Goal: Task Accomplishment & Management: Use online tool/utility

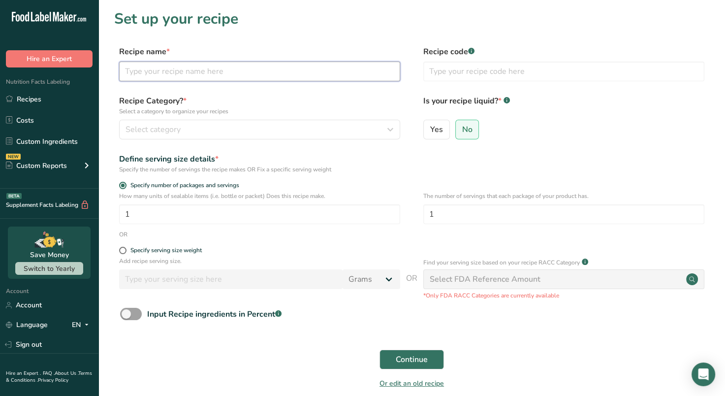
click at [197, 73] on input "text" at bounding box center [259, 72] width 281 height 20
type input "H"
type input "HUNNEE - Power"
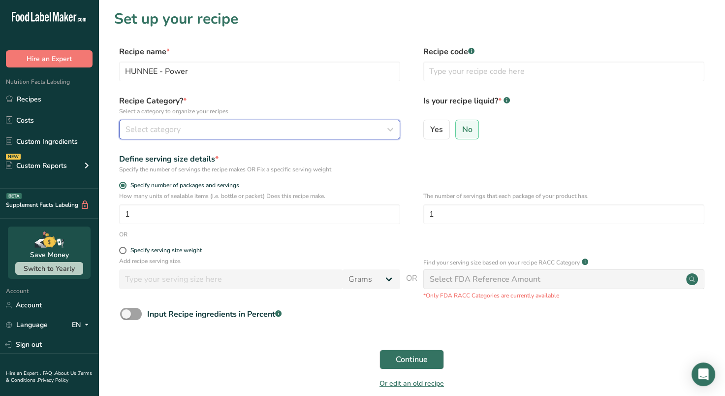
click at [218, 127] on div "Select category" at bounding box center [256, 130] width 262 height 12
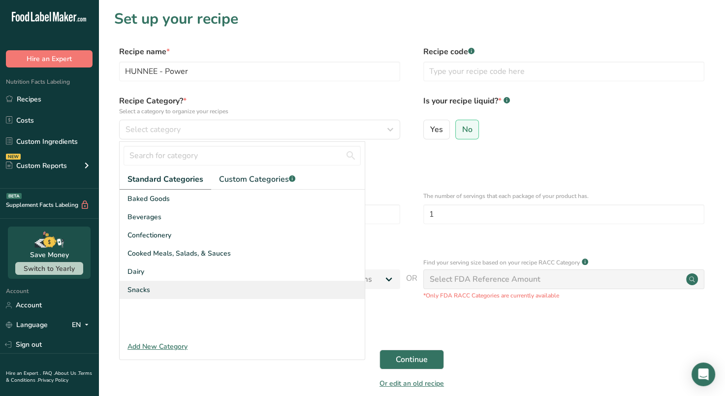
click at [145, 288] on span "Snacks" at bounding box center [138, 289] width 23 height 10
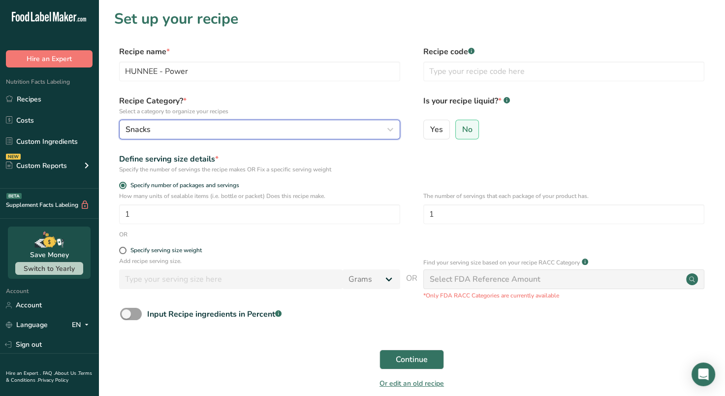
click at [222, 134] on div "Snacks" at bounding box center [256, 130] width 262 height 12
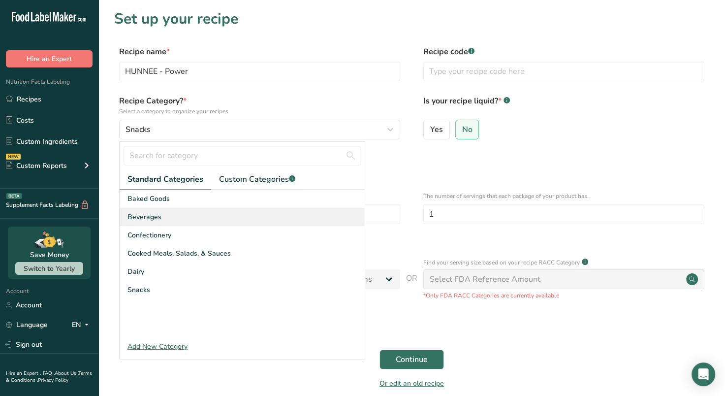
click at [152, 218] on span "Beverages" at bounding box center [144, 217] width 34 height 10
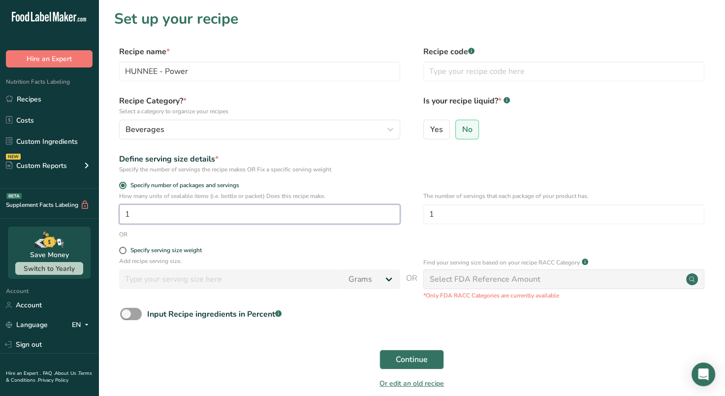
click at [238, 218] on input "1" at bounding box center [259, 214] width 281 height 20
click at [439, 279] on div "Select FDA Reference Amount" at bounding box center [485, 279] width 111 height 12
click at [454, 295] on p "*Only FDA RACC Categories are currently available" at bounding box center [563, 295] width 281 height 9
click at [465, 280] on div "Select FDA Reference Amount" at bounding box center [485, 279] width 111 height 12
click at [423, 362] on span "Continue" at bounding box center [412, 359] width 32 height 12
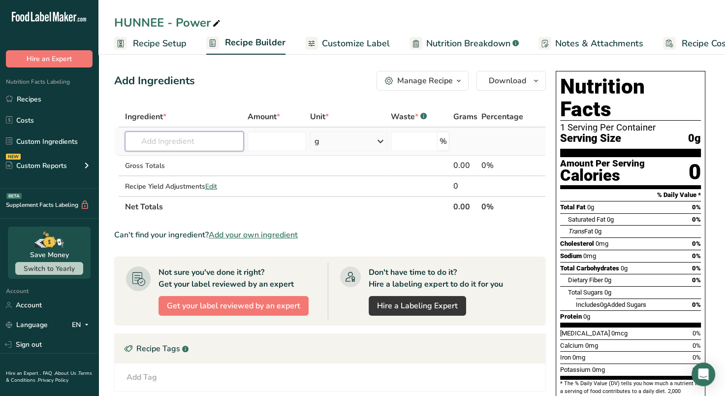
click at [213, 142] on input "text" at bounding box center [184, 141] width 119 height 20
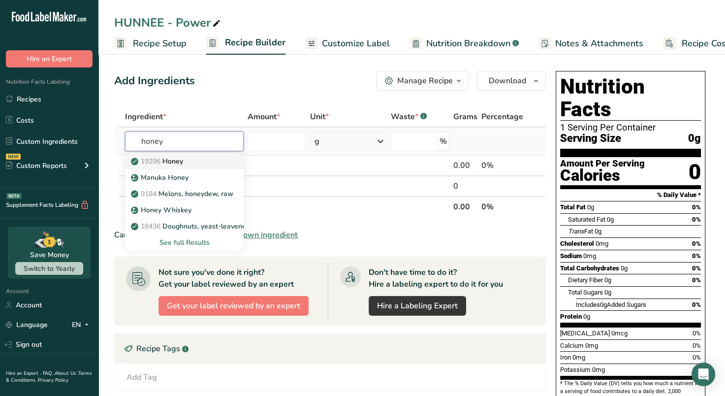
type input "honey"
click at [183, 160] on p "19296 Honey" at bounding box center [158, 161] width 50 height 10
type input "Honey"
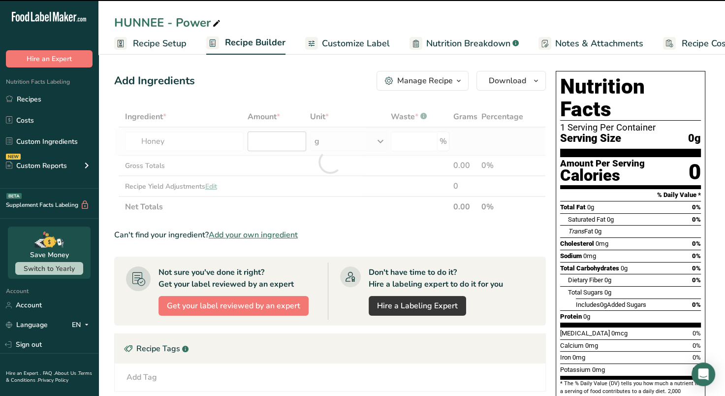
type input "0"
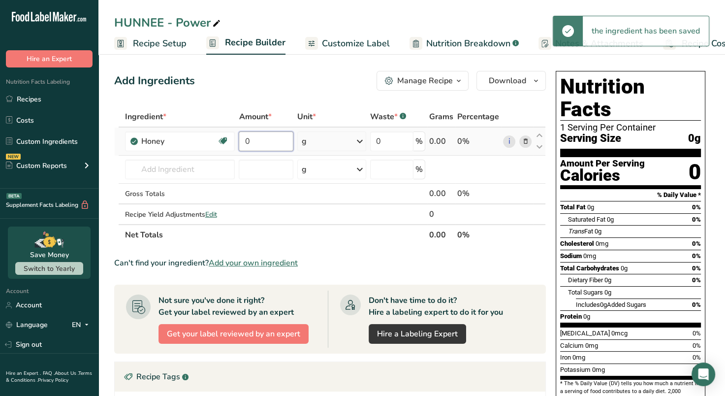
click at [281, 140] on input "0" at bounding box center [266, 141] width 55 height 20
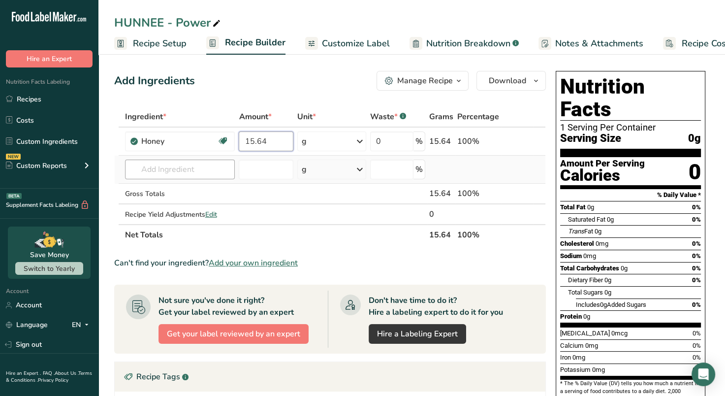
type input "15.64"
click at [211, 169] on div "Ingredient * Amount * Unit * Waste * .a-a{fill:#347362;}.b-a{fill:#fff;} Grams …" at bounding box center [330, 175] width 432 height 139
type input "creatine"
click at [184, 203] on div "Add your own ingredient" at bounding box center [180, 205] width 94 height 10
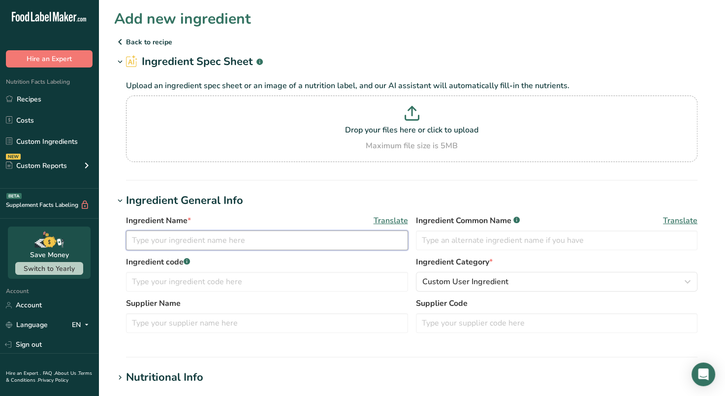
click at [205, 240] on input "text" at bounding box center [267, 240] width 282 height 20
type input "Creatine Monohydrate"
type input "M"
type input "CM"
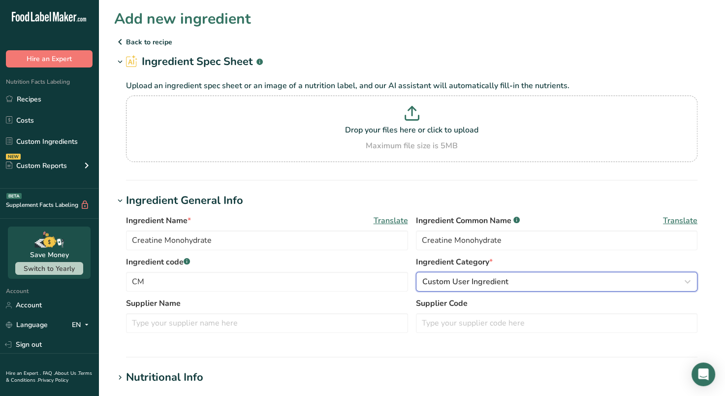
click at [476, 279] on span "Custom User Ingredient" at bounding box center [465, 282] width 86 height 12
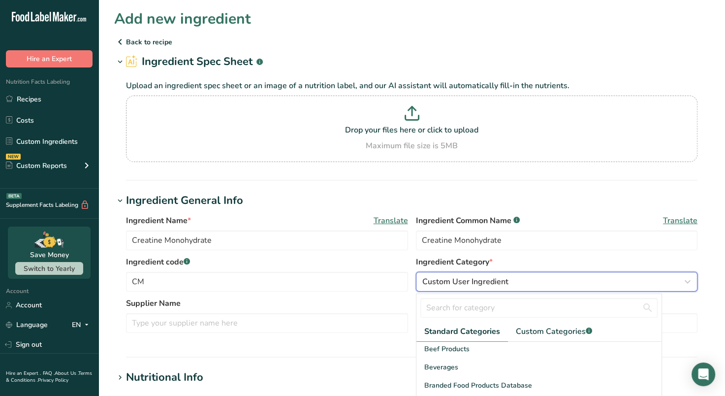
scroll to position [56, 0]
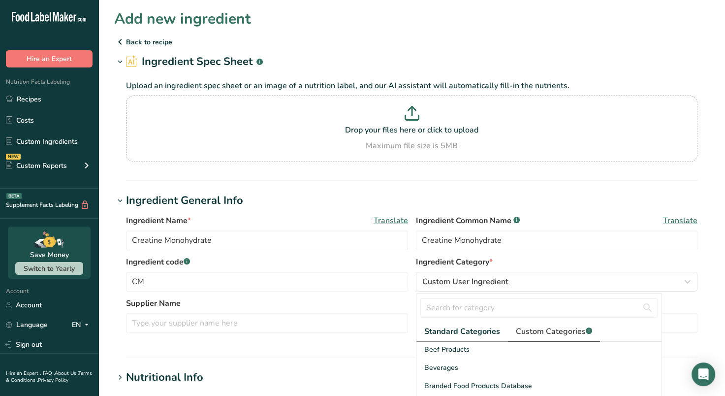
click at [542, 335] on span "Custom Categories .a-a{fill:#347362;}.b-a{fill:#fff;}" at bounding box center [554, 331] width 76 height 12
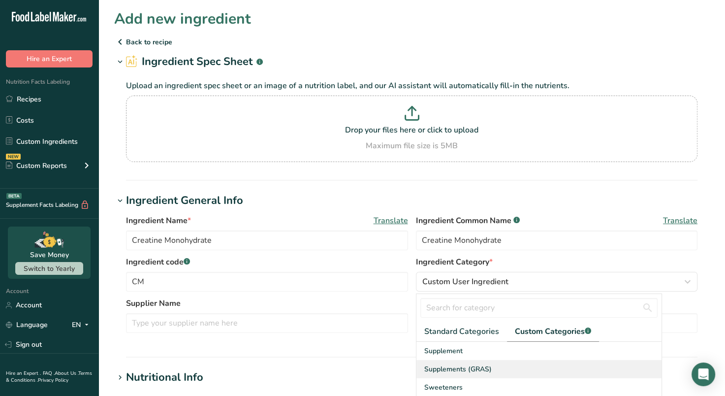
click at [451, 364] on span "Supplements (GRAS)" at bounding box center [457, 369] width 67 height 10
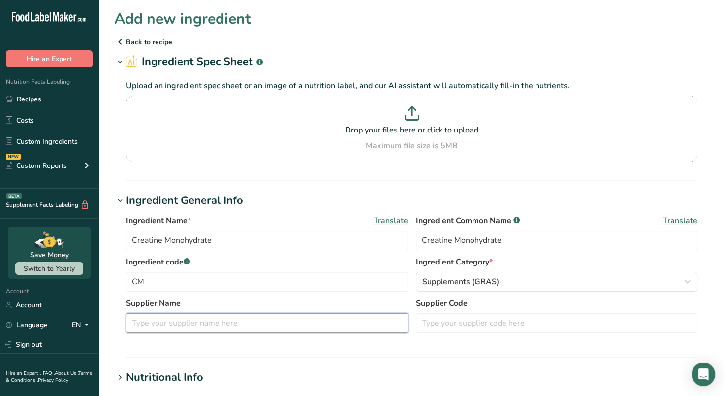
click at [250, 329] on input "text" at bounding box center [267, 323] width 282 height 20
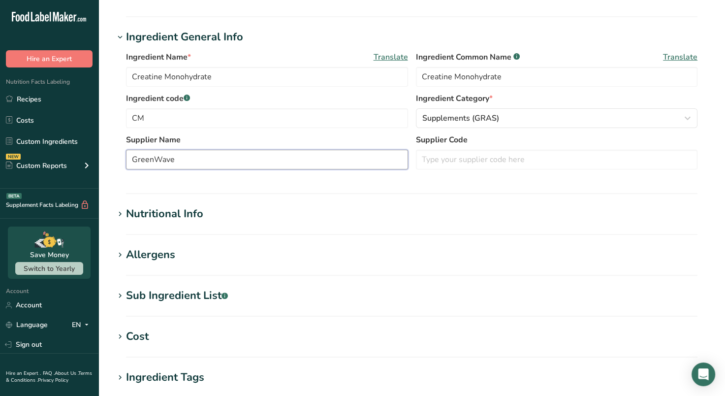
scroll to position [165, 0]
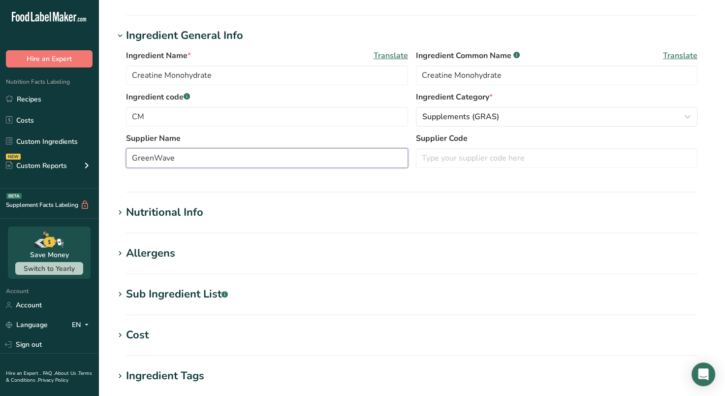
type input "GreenWave"
click at [120, 209] on icon at bounding box center [120, 213] width 9 height 14
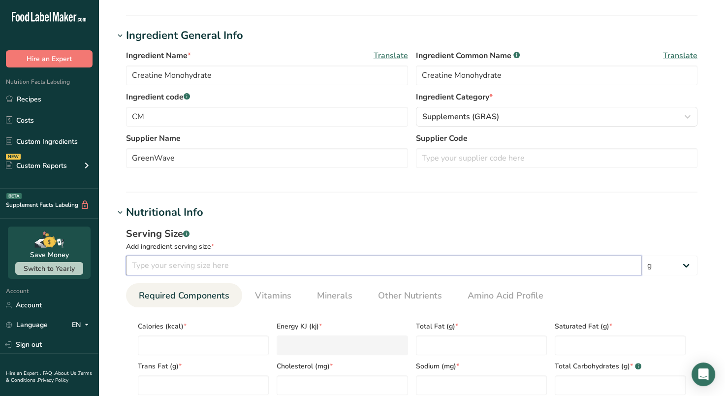
click at [168, 264] on input "number" at bounding box center [383, 265] width 515 height 20
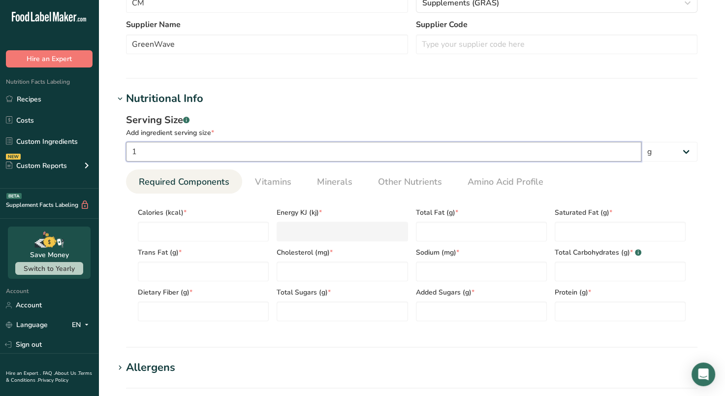
scroll to position [279, 0]
type input "1"
click at [177, 234] on input "number" at bounding box center [203, 231] width 131 height 20
type input "0"
type KJ "0"
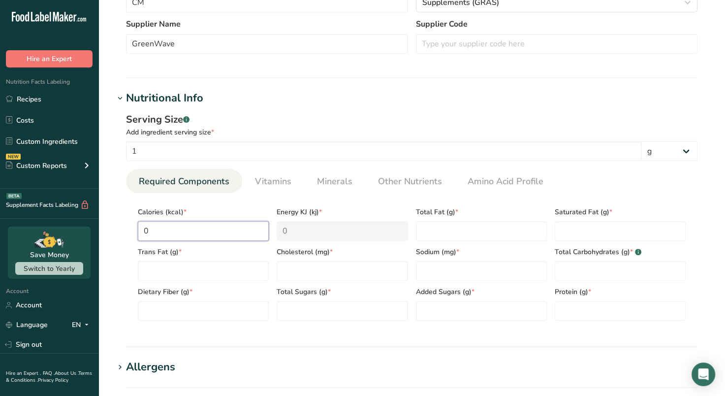
type input "0"
type Fat "0"
type input "0"
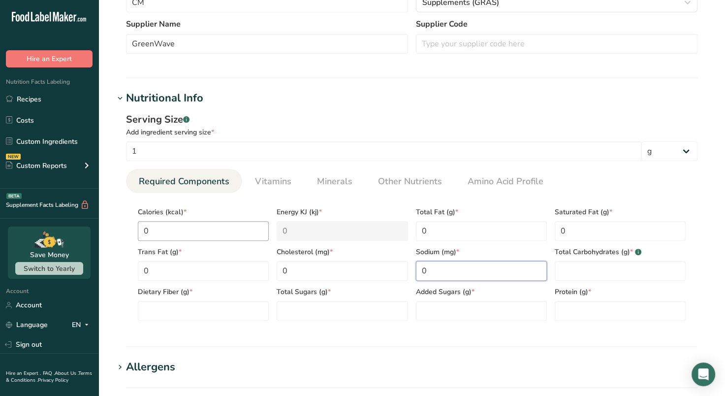
type input "0"
type Carbohydrates "0"
type Fiber "0"
type Sugars "0"
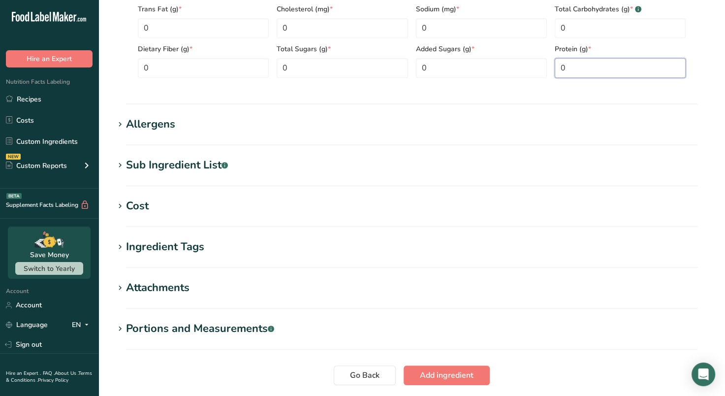
scroll to position [528, 0]
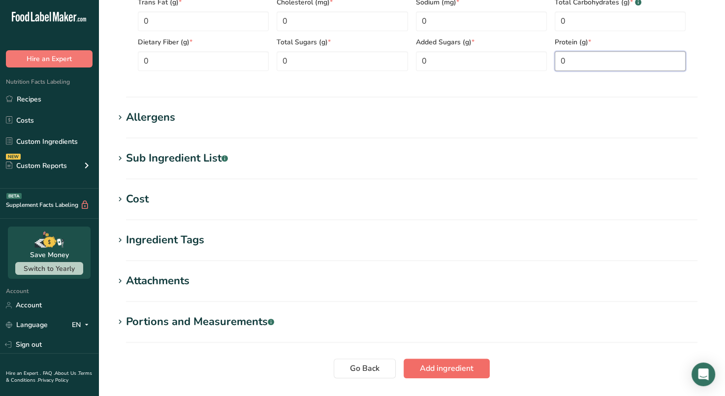
type input "0"
click at [432, 366] on span "Add ingredient" at bounding box center [447, 368] width 54 height 12
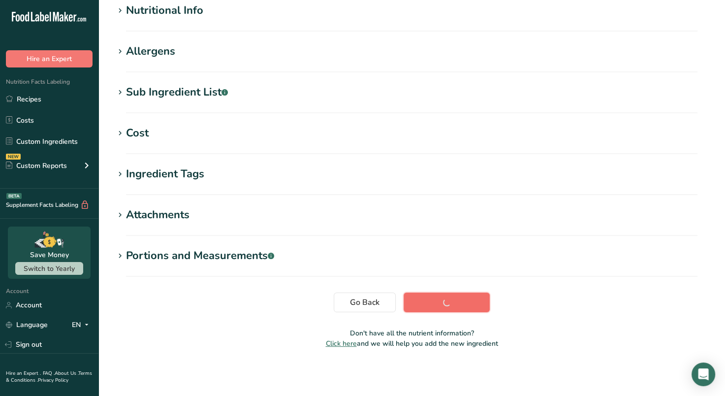
scroll to position [133, 0]
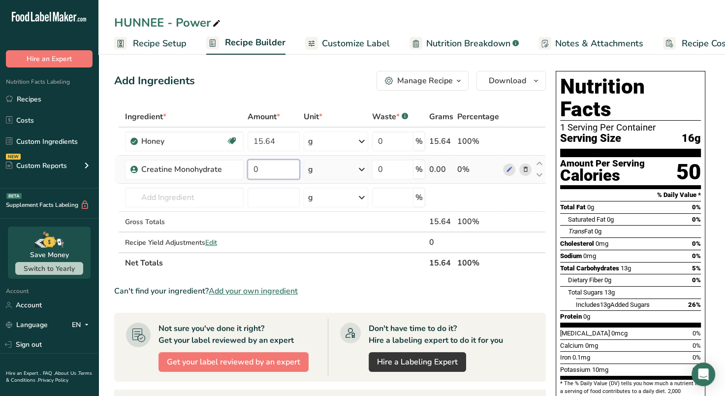
click at [267, 170] on input "0" at bounding box center [274, 169] width 52 height 20
type input "3"
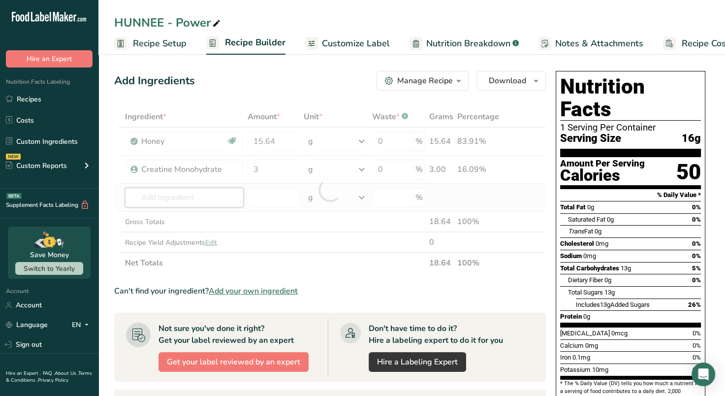
click at [226, 191] on div "Ingredient * Amount * Unit * Waste * .a-a{fill:#347362;}.b-a{fill:#fff;} Grams …" at bounding box center [330, 189] width 432 height 167
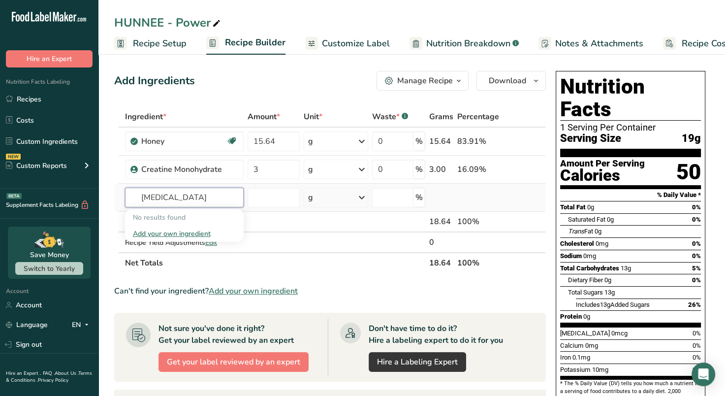
type input "[MEDICAL_DATA]"
click at [211, 235] on div "Add your own ingredient" at bounding box center [184, 233] width 103 height 10
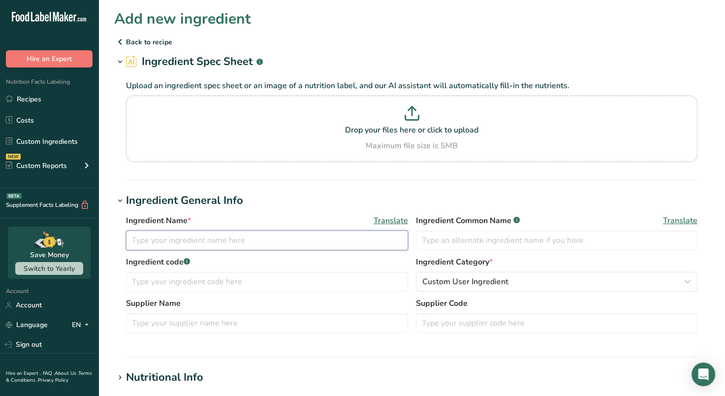
click at [211, 235] on input "text" at bounding box center [267, 240] width 282 height 20
type input "[MEDICAL_DATA] HCL"
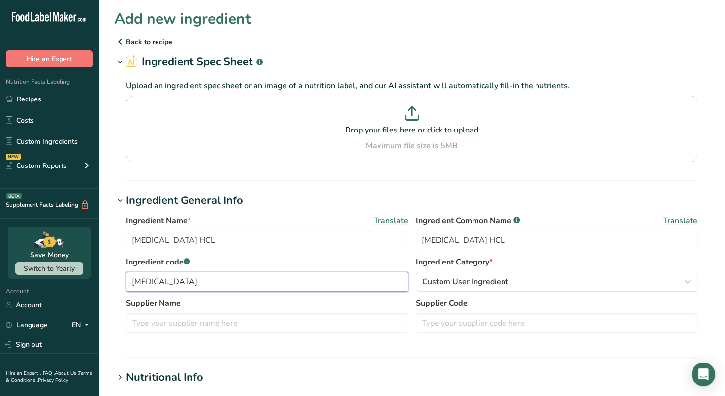
type input "[MEDICAL_DATA]"
click at [628, 281] on div "Custom User Ingredient" at bounding box center [553, 282] width 263 height 12
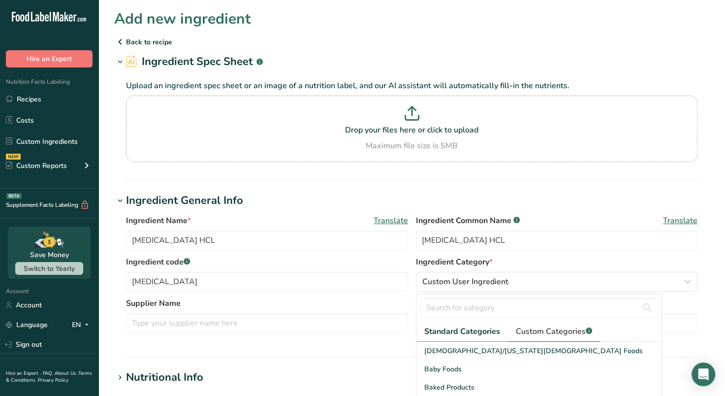
click at [552, 334] on span "Custom Categories .a-a{fill:#347362;}.b-a{fill:#fff;}" at bounding box center [554, 331] width 76 height 12
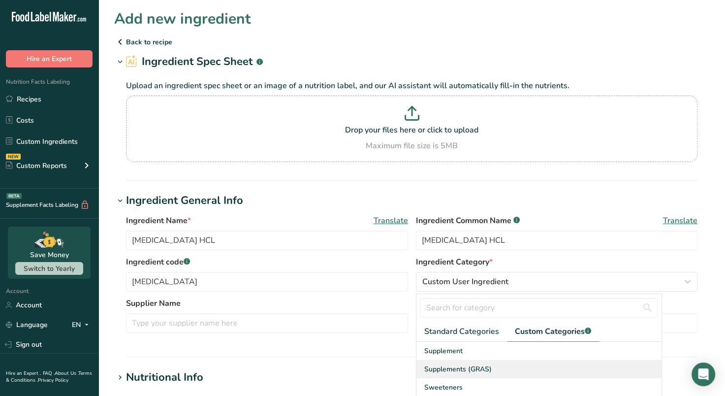
click at [467, 368] on span "Supplements (GRAS)" at bounding box center [457, 369] width 67 height 10
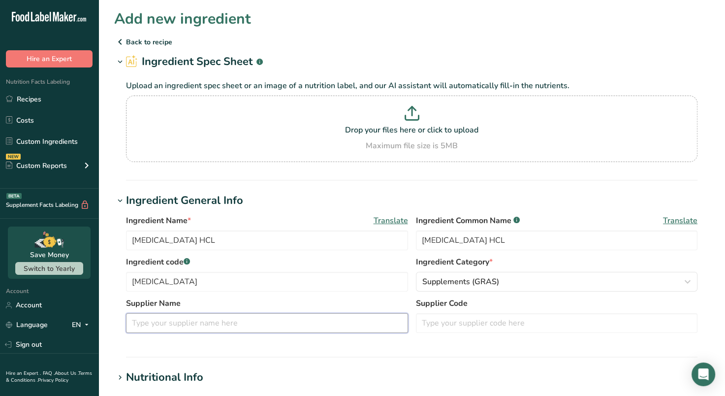
click at [332, 327] on input "text" at bounding box center [267, 323] width 282 height 20
type input "Green Wave"
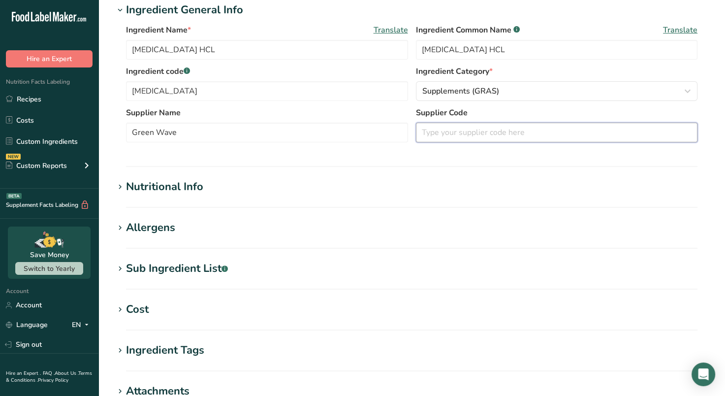
scroll to position [192, 0]
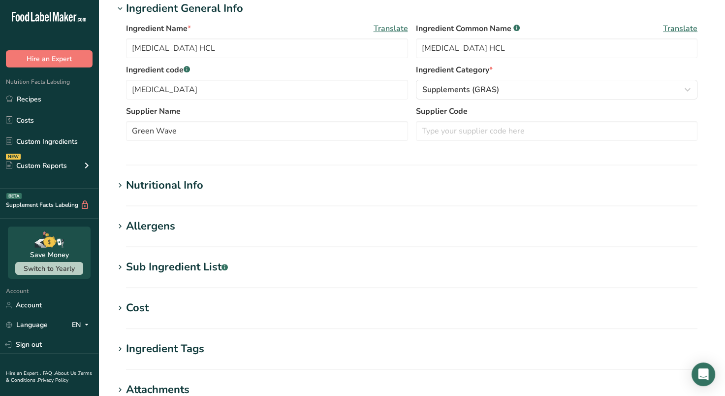
click at [120, 185] on icon at bounding box center [120, 186] width 9 height 14
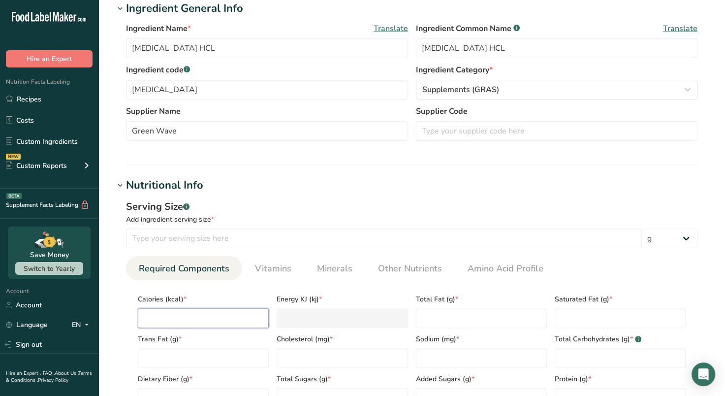
click at [202, 316] on input "number" at bounding box center [203, 318] width 131 height 20
click at [410, 238] on input "number" at bounding box center [383, 238] width 515 height 20
type input "1"
click at [219, 321] on input "number" at bounding box center [203, 318] width 131 height 20
type input "0"
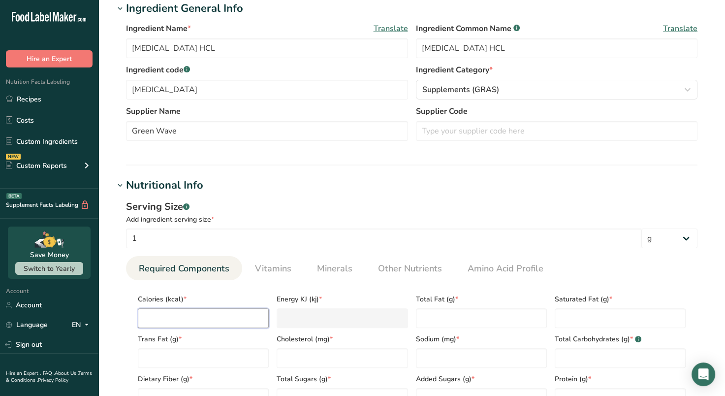
type KJ "0"
type input "0"
type Fat "0"
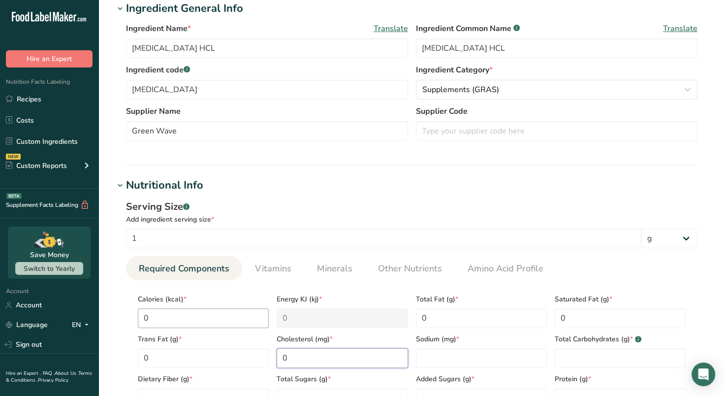
type input "0"
type Carbohydrates "0"
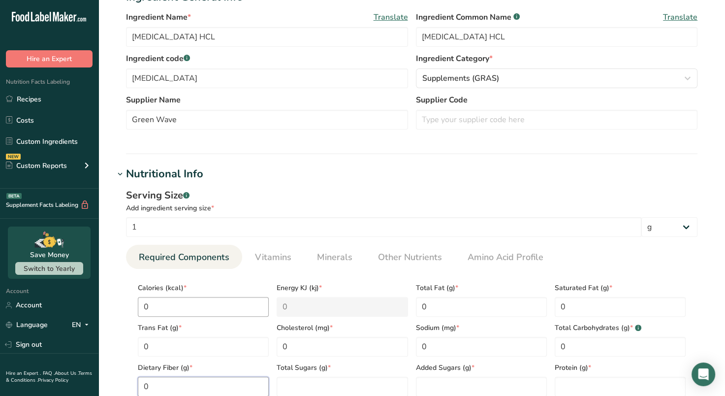
type Fiber "0"
type Sugars "0"
type input "0"
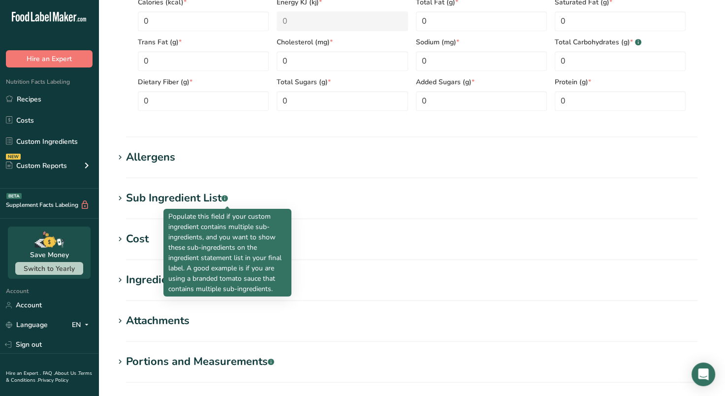
scroll to position [594, 0]
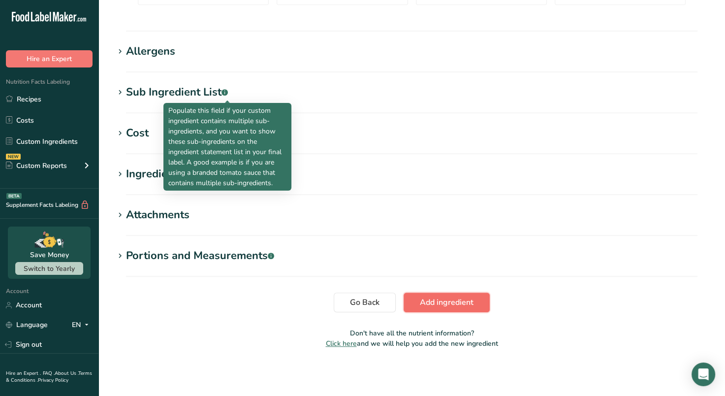
click at [465, 300] on span "Add ingredient" at bounding box center [447, 302] width 54 height 12
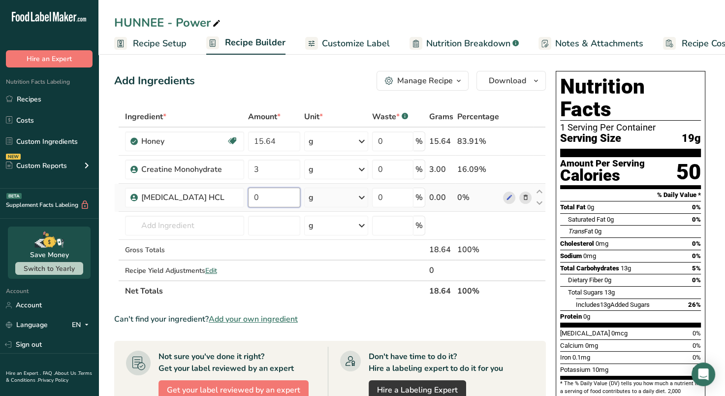
click at [255, 193] on input "0" at bounding box center [274, 197] width 52 height 20
type input "1"
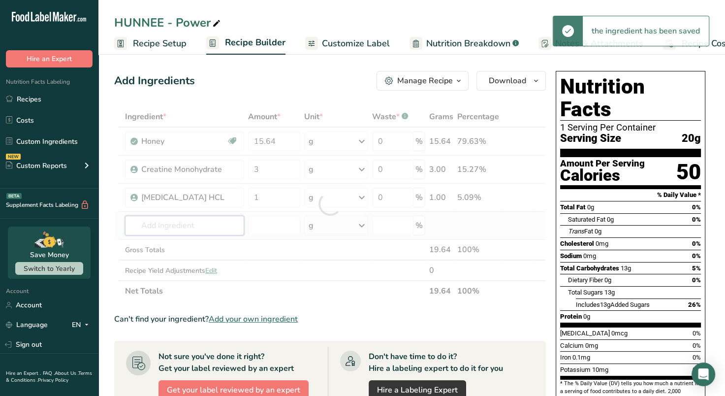
click at [203, 220] on div "Ingredient * Amount * Unit * Waste * .a-a{fill:#347362;}.b-a{fill:#fff;} Grams …" at bounding box center [330, 203] width 432 height 195
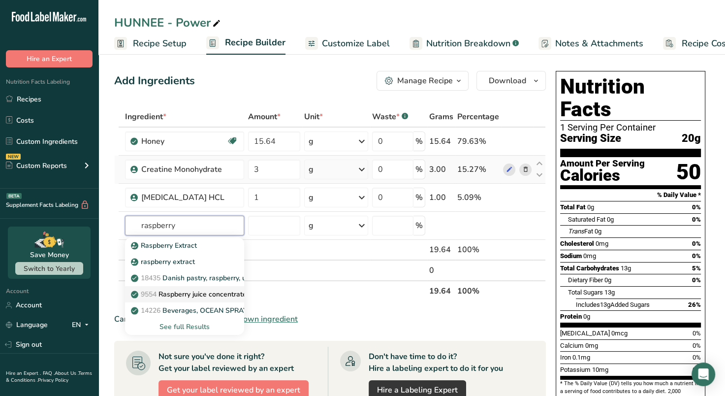
type input "Raspberry juice concentrate"
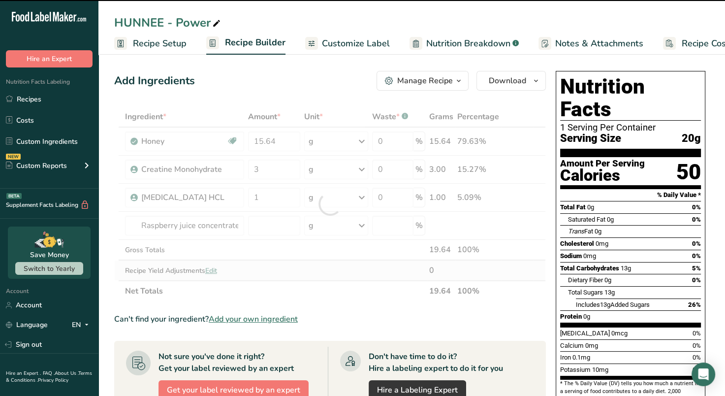
type input "0"
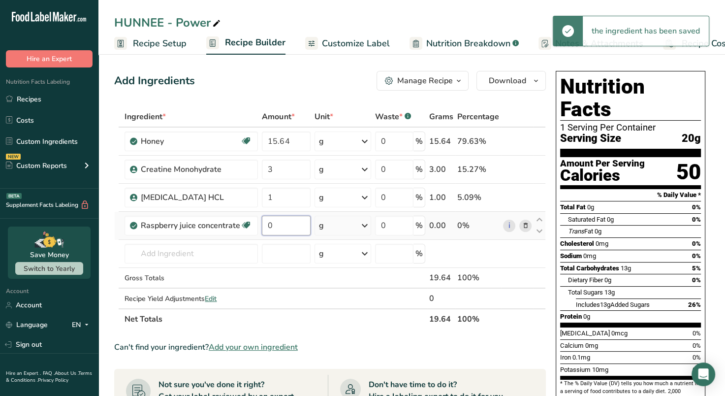
click at [273, 226] on input "0" at bounding box center [286, 226] width 49 height 20
type input "0.5"
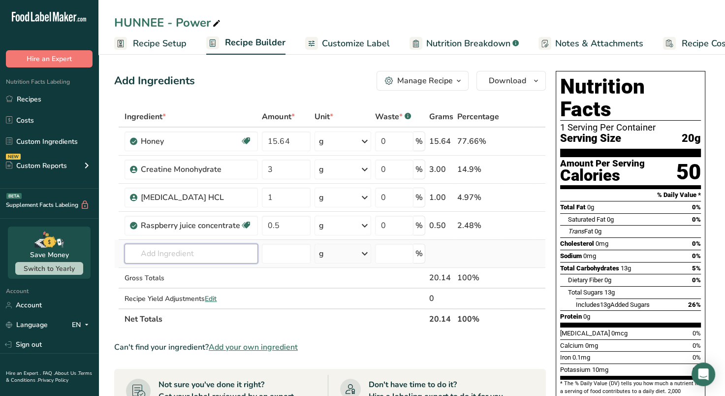
click at [203, 252] on input "text" at bounding box center [190, 254] width 133 height 20
type input "C"
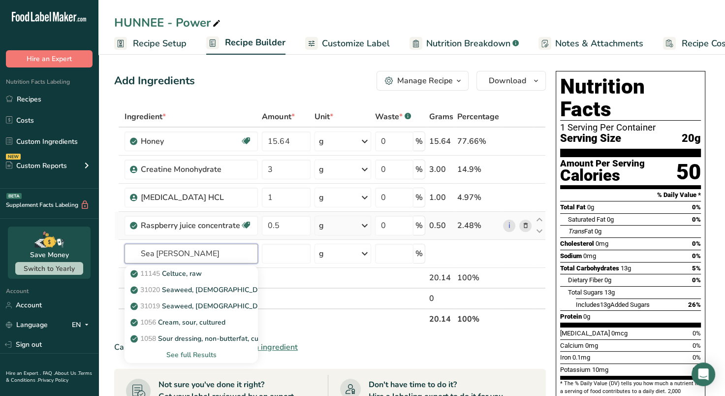
type input "Sea Salt"
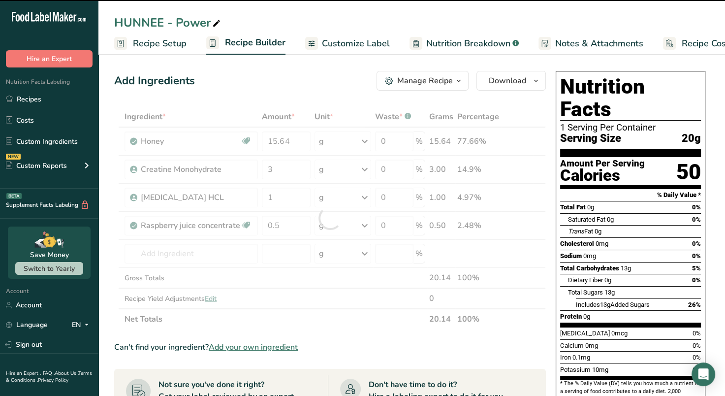
type input "0"
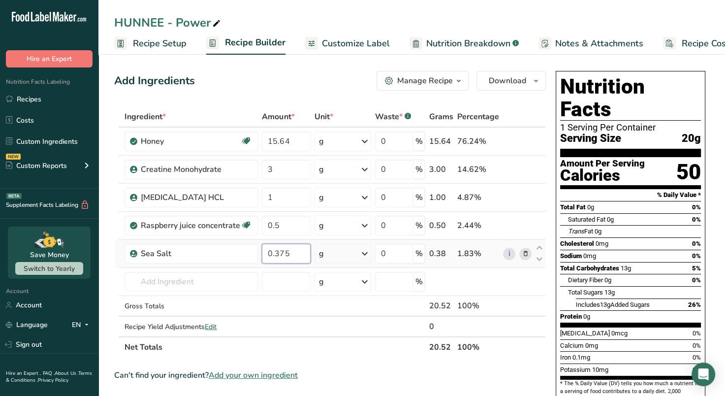
type input "0.375"
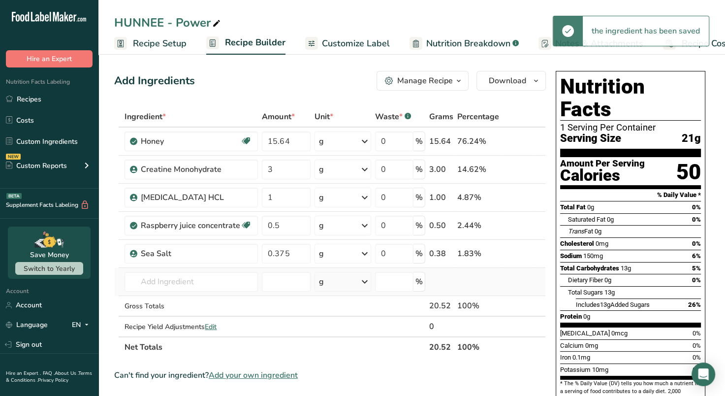
click at [213, 294] on td "Sea Salt Add your own ingredient" at bounding box center [191, 282] width 137 height 28
click at [224, 281] on input "text" at bounding box center [190, 282] width 133 height 20
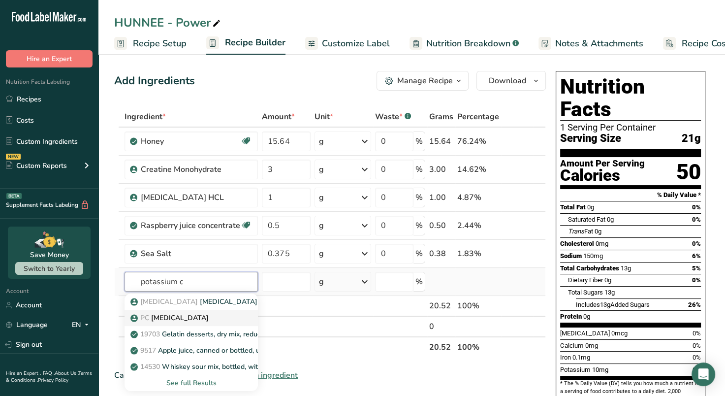
type input "potassium c"
click at [186, 316] on p "PC [MEDICAL_DATA]" at bounding box center [170, 317] width 76 height 10
type input "[MEDICAL_DATA]"
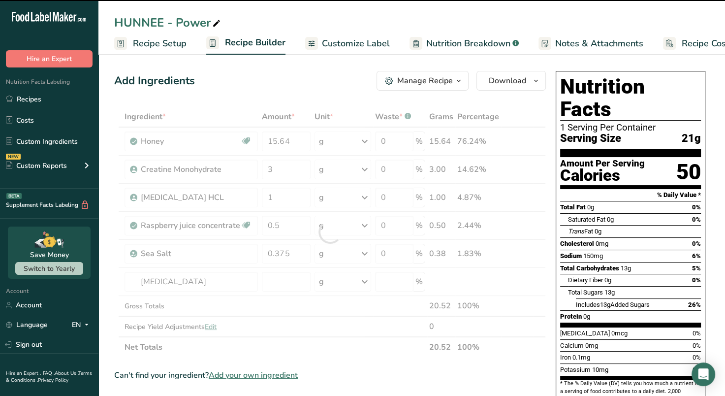
type input "0"
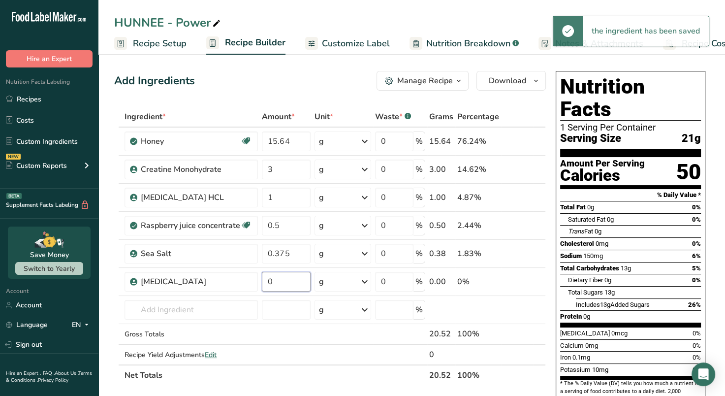
click at [284, 281] on input "0" at bounding box center [286, 282] width 49 height 20
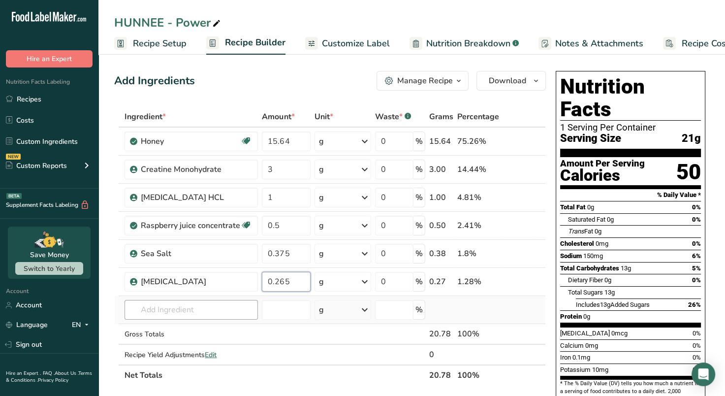
type input "0.265"
click at [207, 310] on div "Ingredient * Amount * Unit * Waste * .a-a{fill:#347362;}.b-a{fill:#fff;} Grams …" at bounding box center [330, 245] width 432 height 279
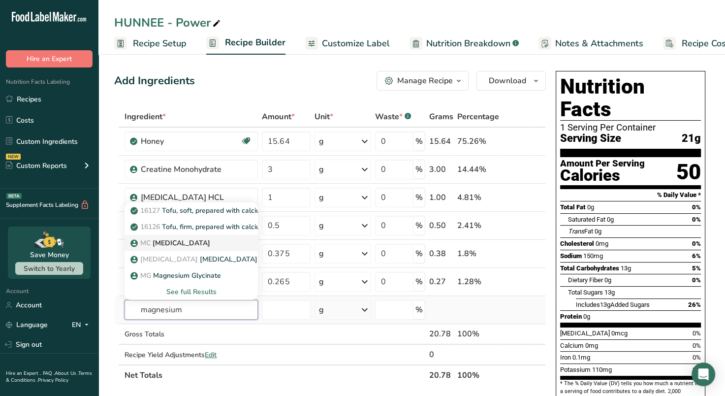
type input "magnesium"
click at [208, 244] on p "MC [MEDICAL_DATA]" at bounding box center [171, 243] width 78 height 10
type input "[MEDICAL_DATA]"
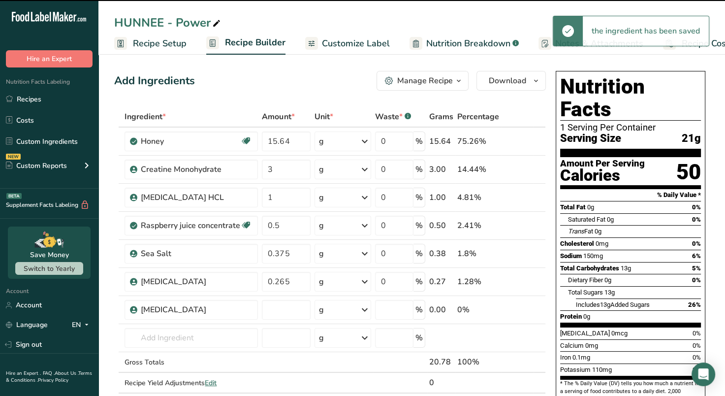
type input "0"
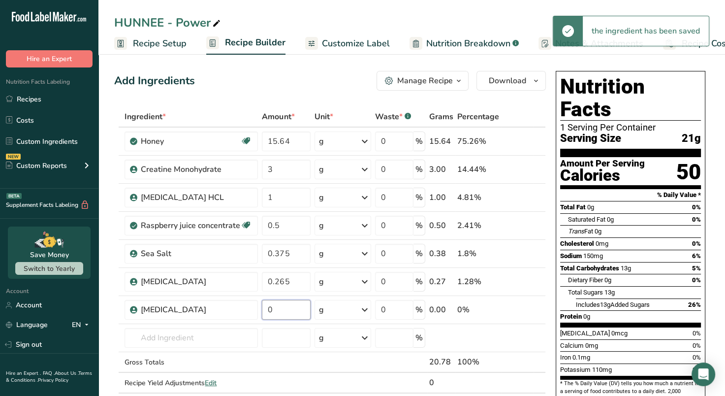
click at [279, 311] on input "0" at bounding box center [286, 310] width 49 height 20
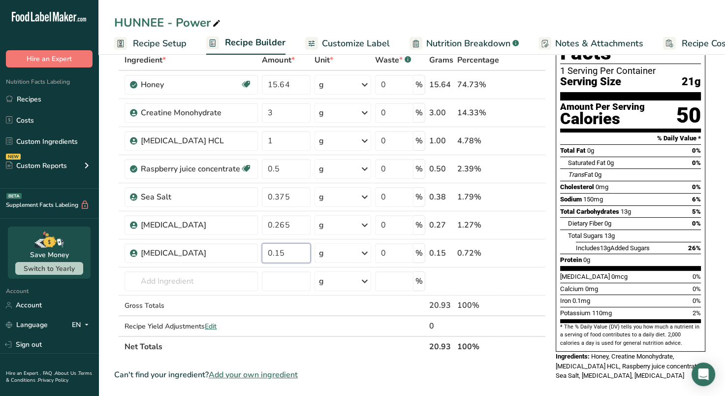
scroll to position [58, 0]
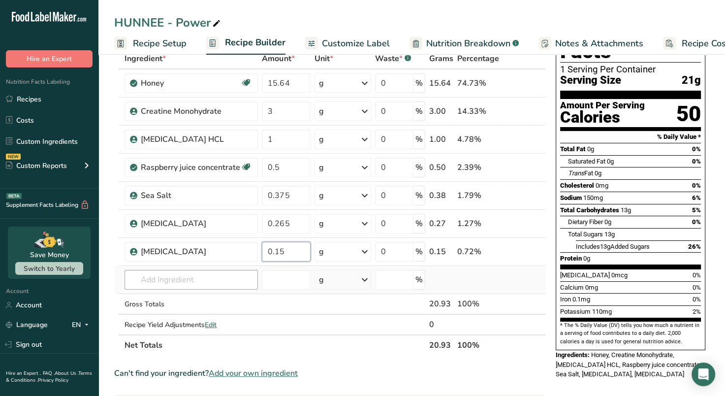
type input "0.15"
click at [208, 278] on div "Ingredient * Amount * Unit * Waste * .a-a{fill:#347362;}.b-a{fill:#fff;} Grams …" at bounding box center [330, 201] width 432 height 307
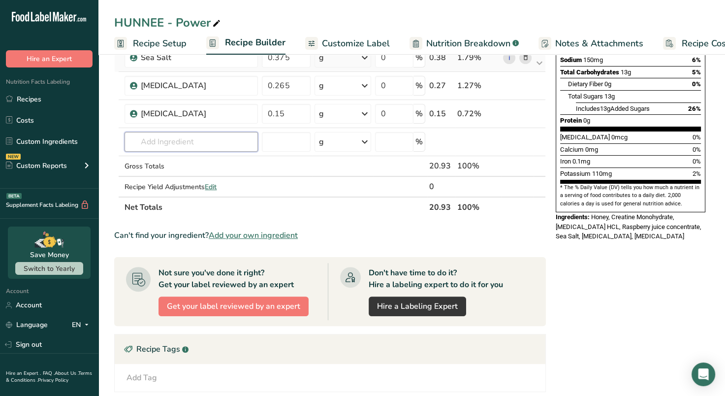
scroll to position [0, 0]
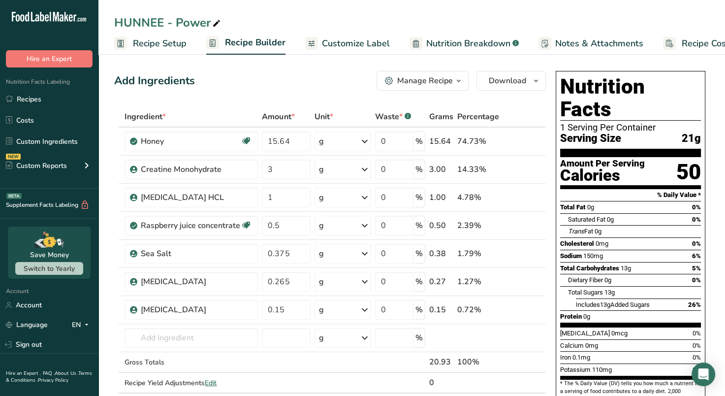
click at [358, 41] on span "Customize Label" at bounding box center [356, 43] width 68 height 13
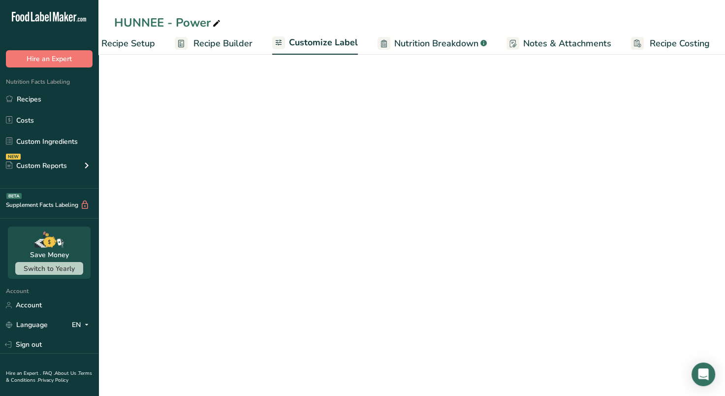
scroll to position [0, 32]
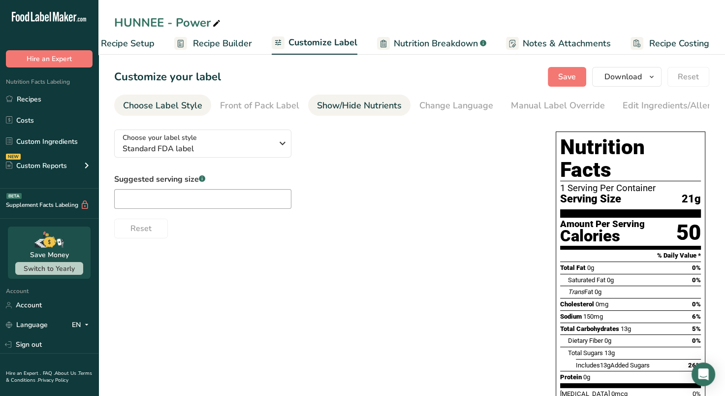
click at [342, 95] on link "Show/Hide Nutrients" at bounding box center [359, 105] width 85 height 22
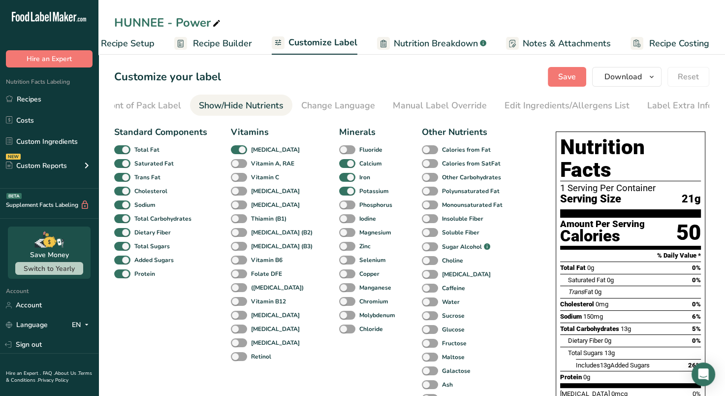
scroll to position [0, 120]
click at [339, 236] on span at bounding box center [347, 232] width 16 height 9
click at [339, 235] on input "Magnesium" at bounding box center [342, 232] width 6 height 6
checkbox input "true"
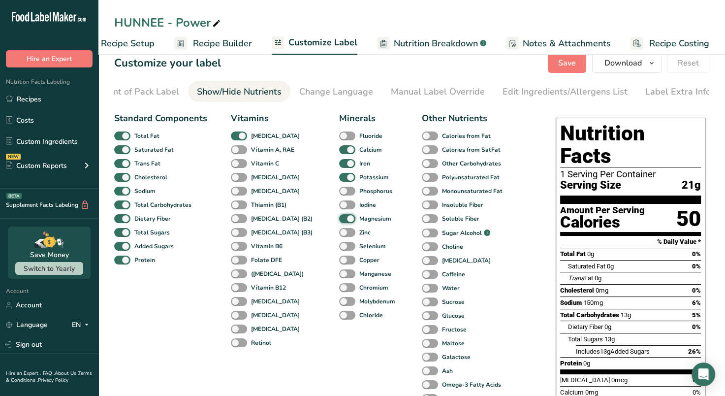
scroll to position [0, 0]
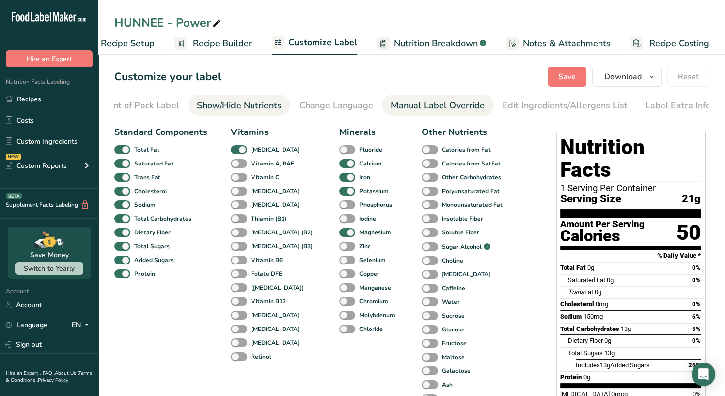
click at [415, 103] on div "Manual Label Override" at bounding box center [438, 105] width 94 height 13
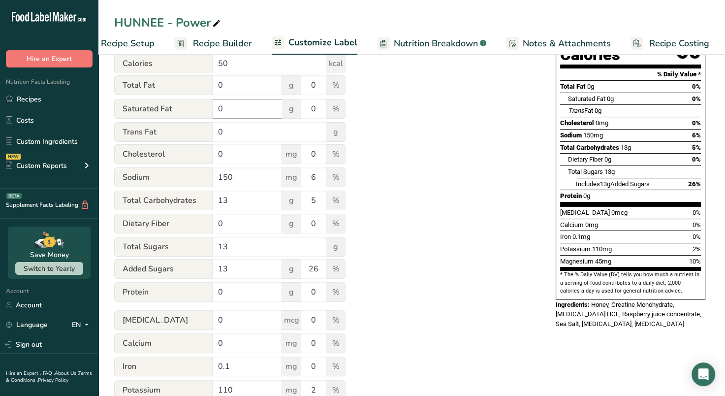
scroll to position [249, 0]
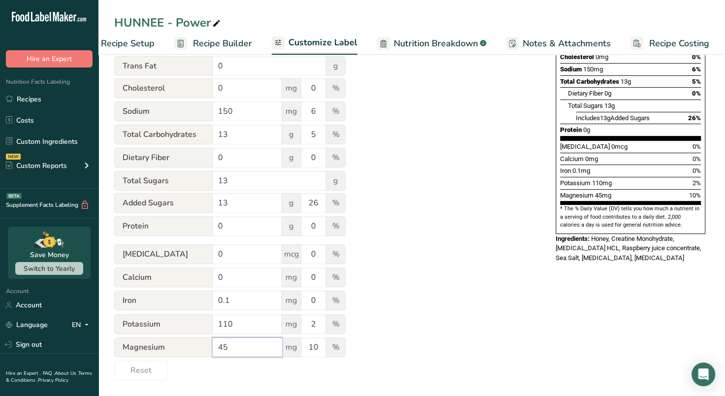
click at [260, 351] on input "45" at bounding box center [247, 347] width 69 height 20
type input "42"
click at [409, 310] on div "Utilize this manual override feature to get full control over the nutrition lab…" at bounding box center [325, 127] width 422 height 505
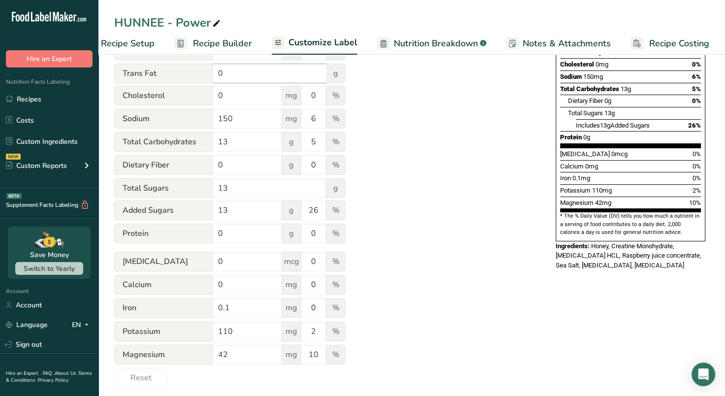
scroll to position [240, 0]
click at [258, 330] on input "110" at bounding box center [247, 331] width 69 height 20
type input "100"
click at [245, 356] on input "42" at bounding box center [247, 354] width 69 height 20
type input "40"
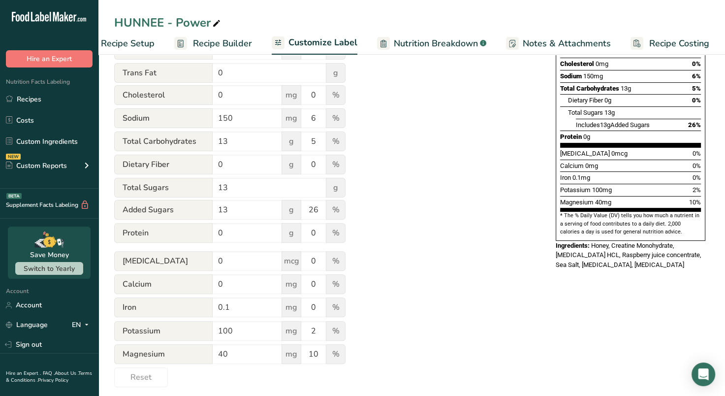
click at [404, 327] on div "Utilize this manual override feature to get full control over the nutrition lab…" at bounding box center [325, 133] width 422 height 505
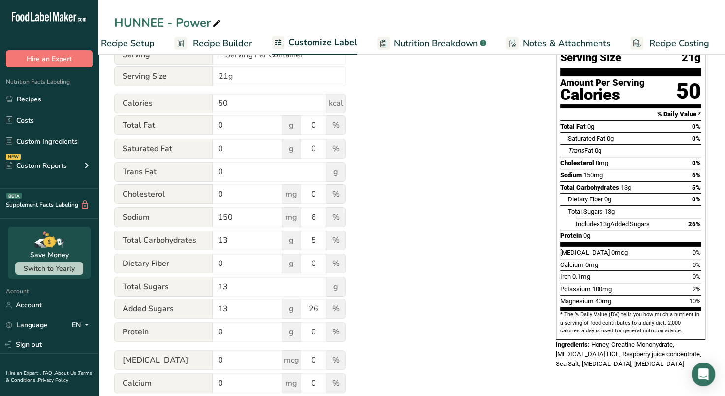
scroll to position [0, 0]
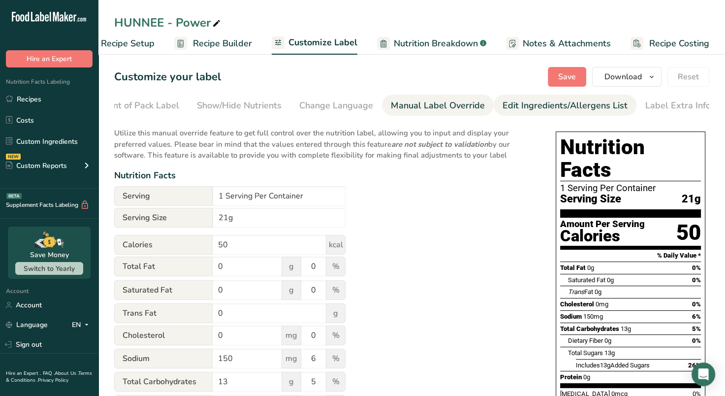
click at [523, 111] on div "Edit Ingredients/Allergens List" at bounding box center [564, 105] width 125 height 13
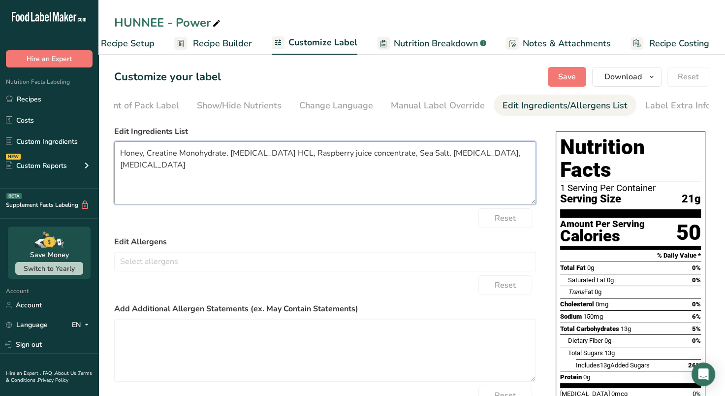
click at [169, 157] on textarea "Honey, Creatine Monohydrate, [MEDICAL_DATA] HCL, Raspberry juice concentrate, S…" at bounding box center [325, 172] width 422 height 63
type textarea "Raw Organic Honey, Creatine Monohydrate, [MEDICAL_DATA] HCL, Raspberry Powder, …"
click at [578, 73] on button "Save" at bounding box center [567, 77] width 38 height 20
click at [646, 72] on button "Download" at bounding box center [626, 77] width 69 height 20
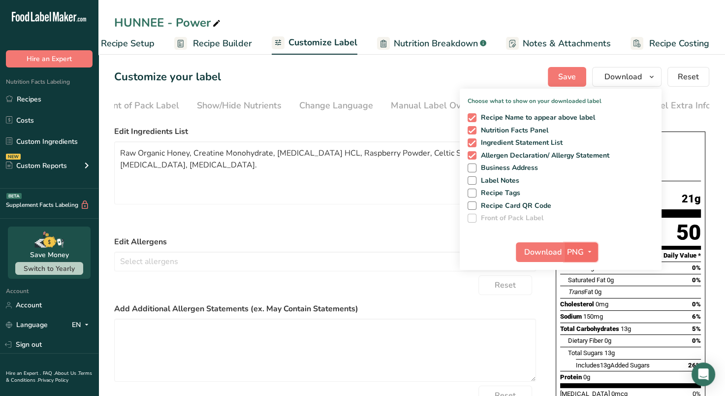
click at [590, 246] on icon "button" at bounding box center [590, 252] width 8 height 12
click at [588, 321] on link "PDF" at bounding box center [581, 320] width 31 height 16
click at [537, 250] on span "Download" at bounding box center [543, 252] width 37 height 12
click at [289, 225] on div "Reset" at bounding box center [325, 218] width 422 height 20
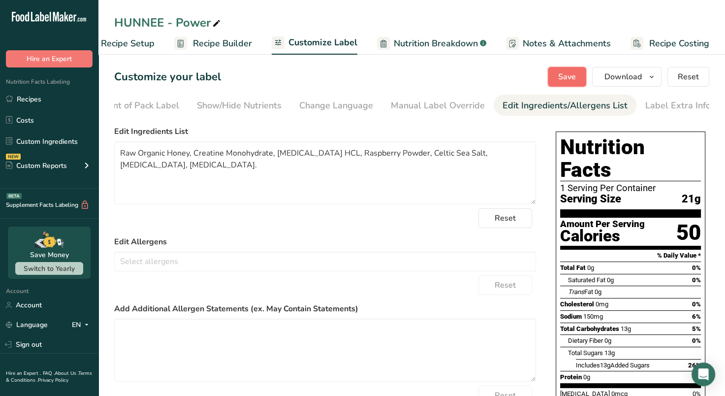
click at [561, 75] on span "Save" at bounding box center [567, 77] width 18 height 12
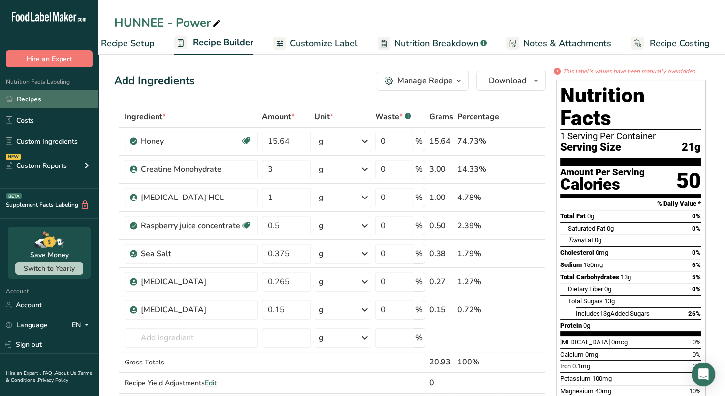
click at [34, 96] on link "Recipes" at bounding box center [49, 99] width 98 height 19
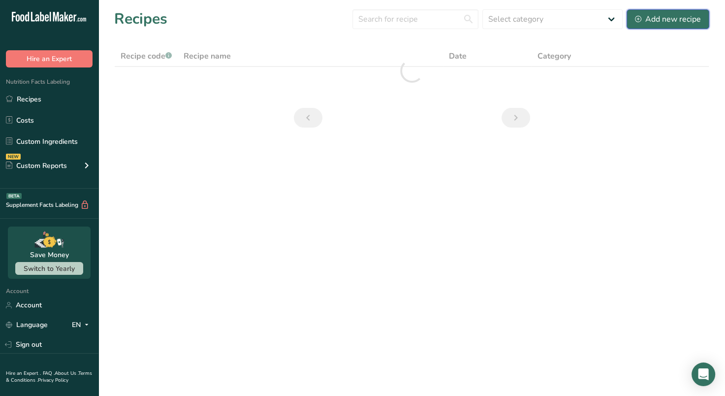
click at [667, 14] on div "Add new recipe" at bounding box center [668, 19] width 66 height 12
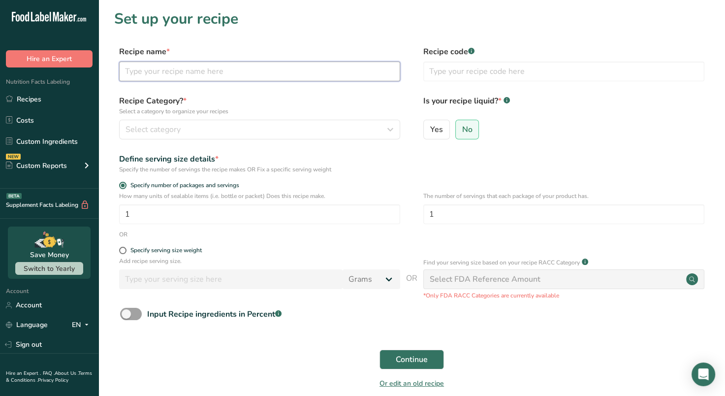
click at [276, 71] on input "text" at bounding box center [259, 72] width 281 height 20
type input "HUNNEE-Calm"
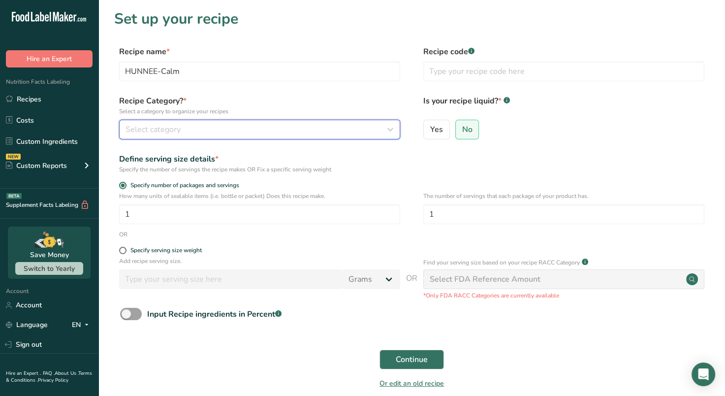
click at [262, 125] on div "Select category" at bounding box center [256, 130] width 262 height 12
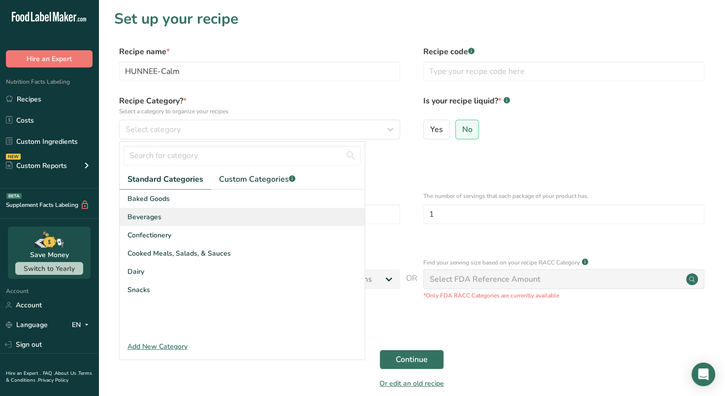
click at [151, 214] on span "Beverages" at bounding box center [144, 217] width 34 height 10
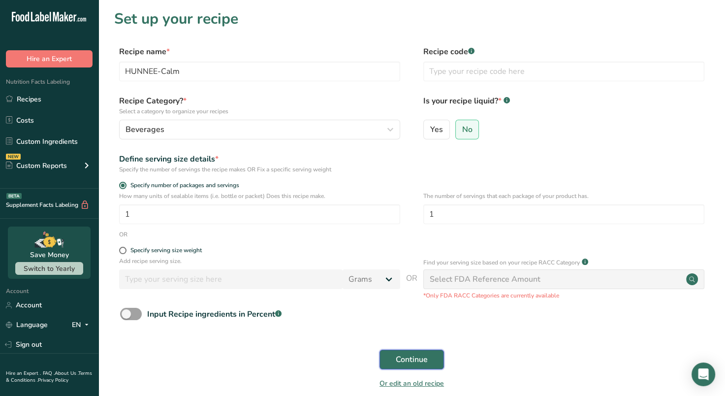
click at [425, 362] on span "Continue" at bounding box center [412, 359] width 32 height 12
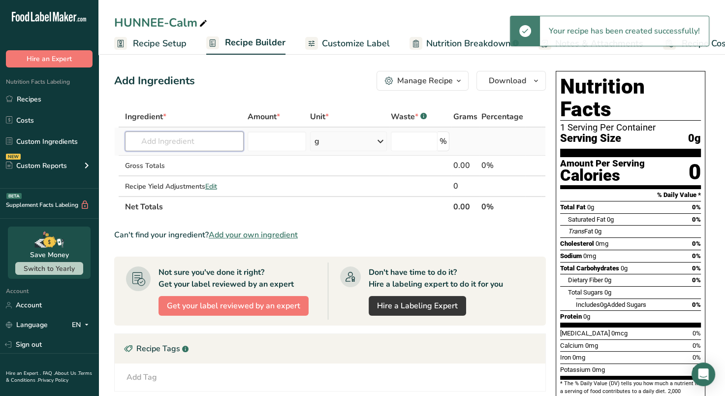
click at [170, 146] on input "text" at bounding box center [184, 141] width 119 height 20
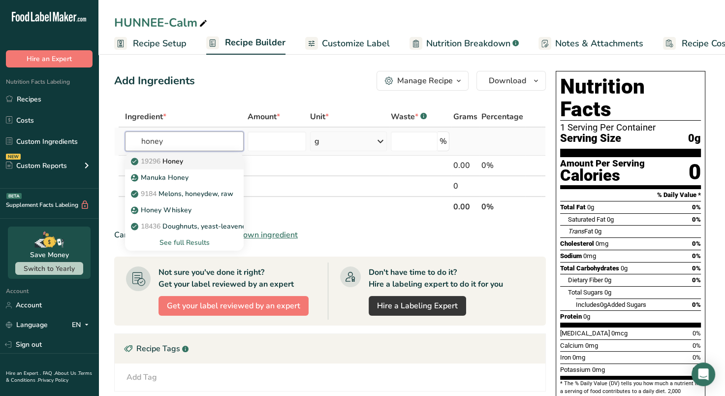
type input "honey"
click at [172, 161] on p "19296 Honey" at bounding box center [158, 161] width 50 height 10
type input "Honey"
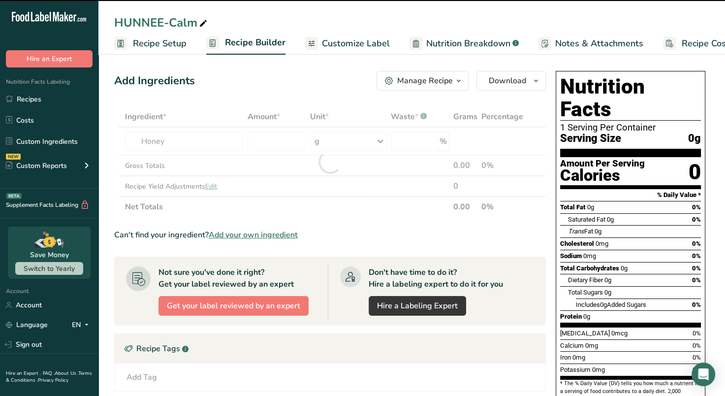
type input "0"
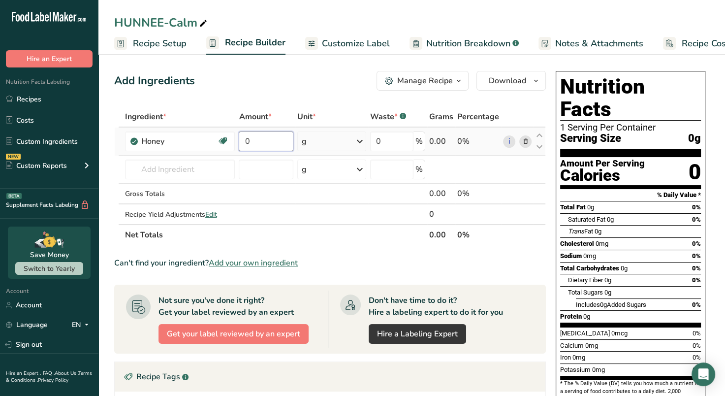
click at [266, 139] on input "0" at bounding box center [266, 141] width 55 height 20
paste input "18589"
type input "18.589"
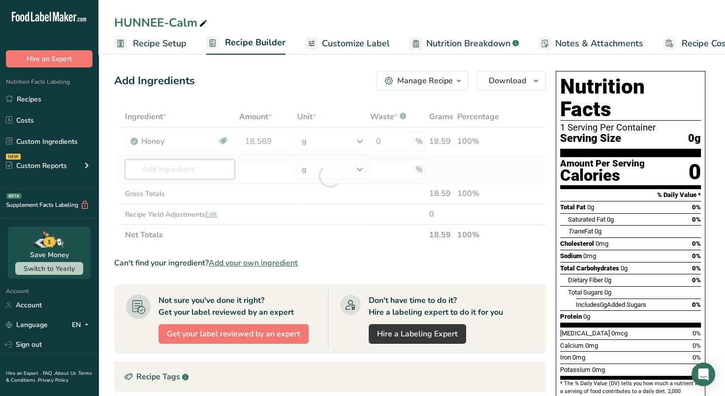
click at [194, 166] on div "Ingredient * Amount * Unit * Waste * .a-a{fill:#347362;}.b-a{fill:#fff;} Grams …" at bounding box center [330, 175] width 432 height 139
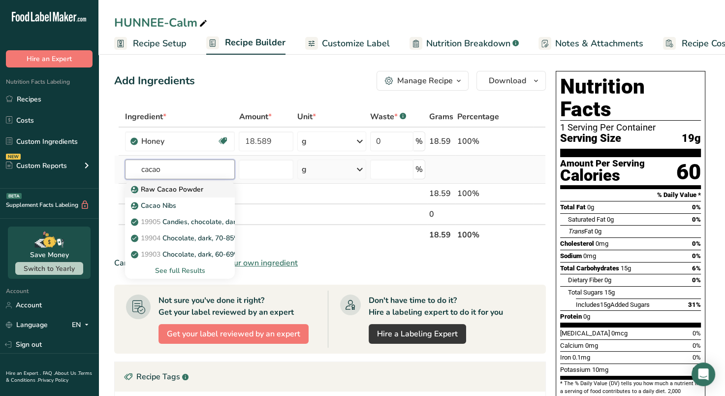
type input "Raw Cacao Powder"
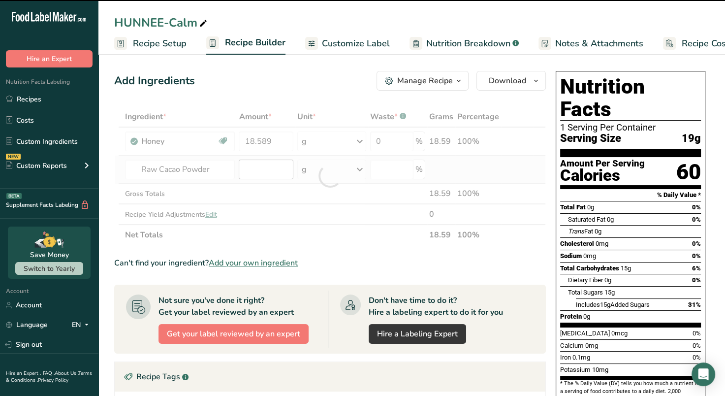
type input "0"
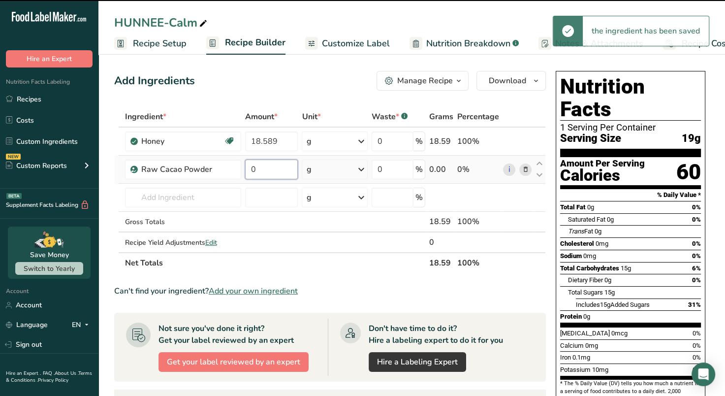
click at [271, 160] on input "0" at bounding box center [271, 169] width 53 height 20
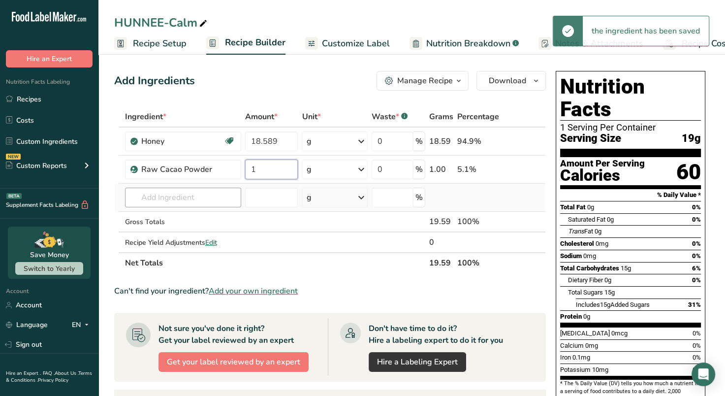
type input "1"
click at [217, 192] on div "Ingredient * Amount * Unit * Waste * .a-a{fill:#347362;}.b-a{fill:#fff;} Grams …" at bounding box center [330, 189] width 432 height 167
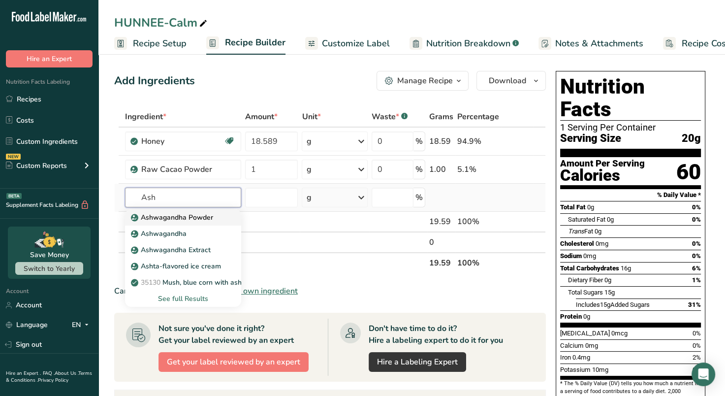
type input "Ashwagandha Powder"
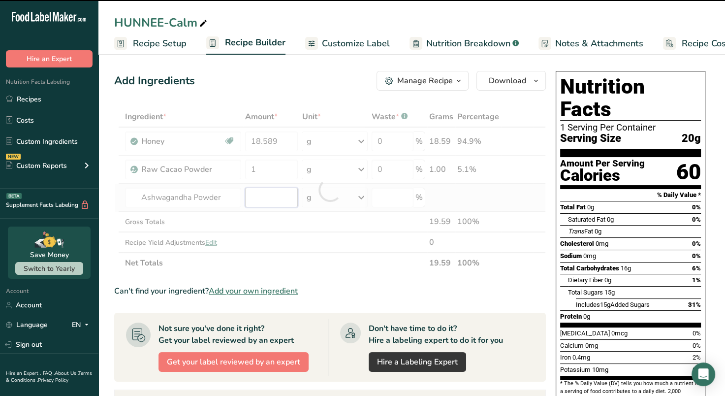
type input "0"
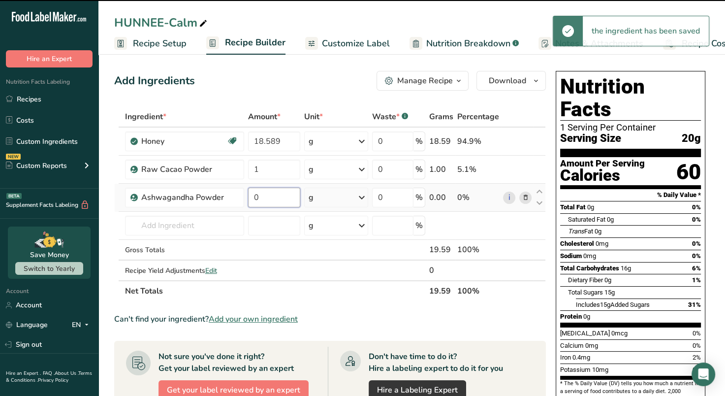
click at [266, 201] on input "0" at bounding box center [274, 197] width 52 height 20
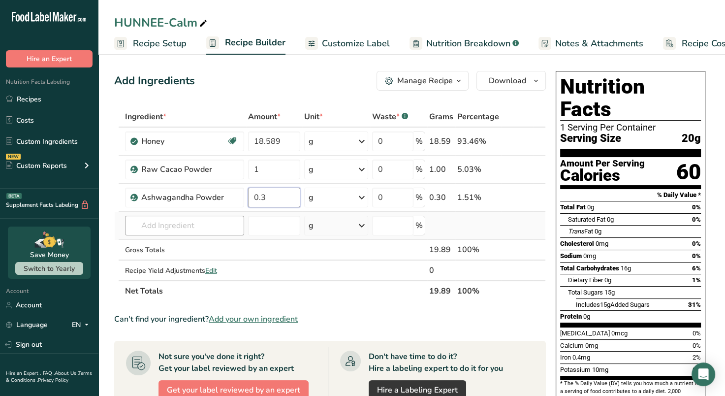
type input "0.3"
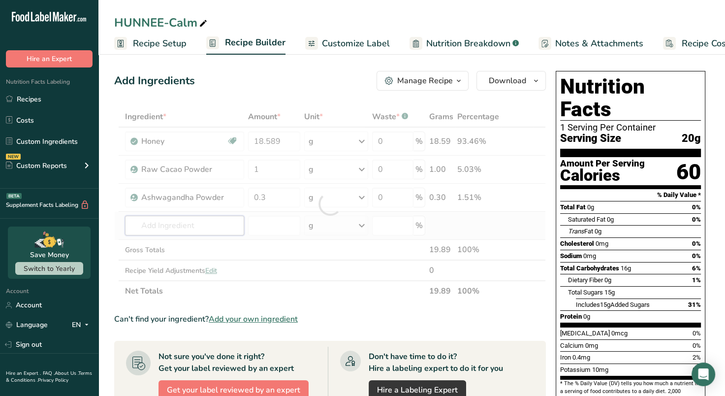
click at [224, 226] on div "Ingredient * Amount * Unit * Waste * .a-a{fill:#347362;}.b-a{fill:#fff;} Grams …" at bounding box center [330, 203] width 432 height 195
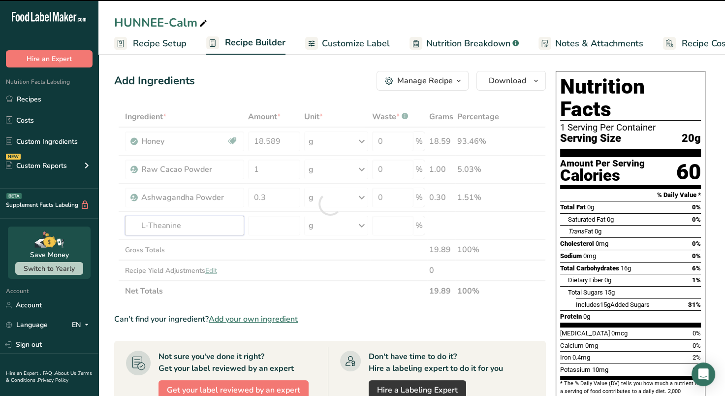
type input "L-Theanine"
click at [272, 228] on div at bounding box center [330, 203] width 432 height 195
type input "0"
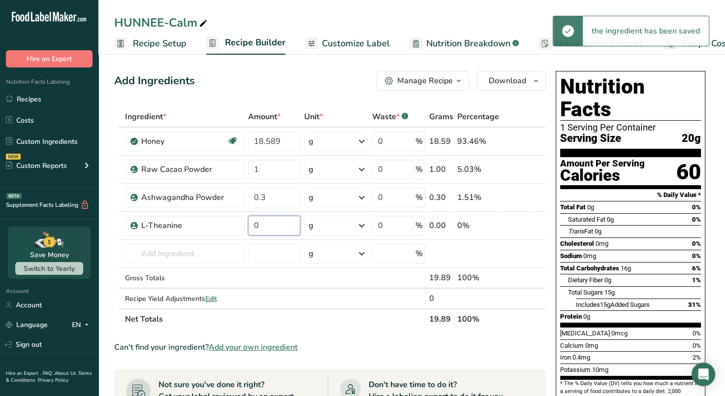
click at [272, 228] on input "0" at bounding box center [274, 226] width 52 height 20
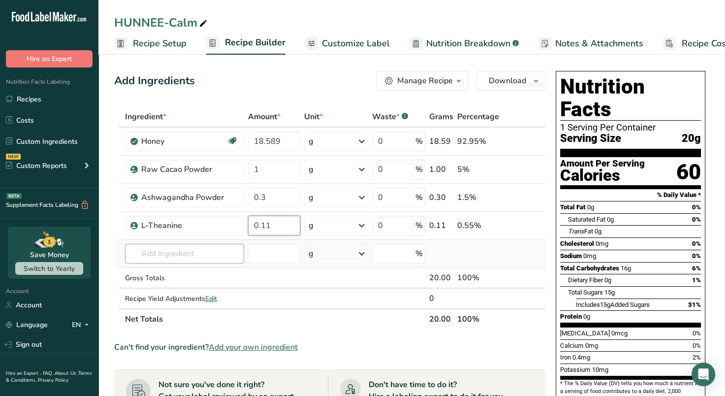
type input "0.11"
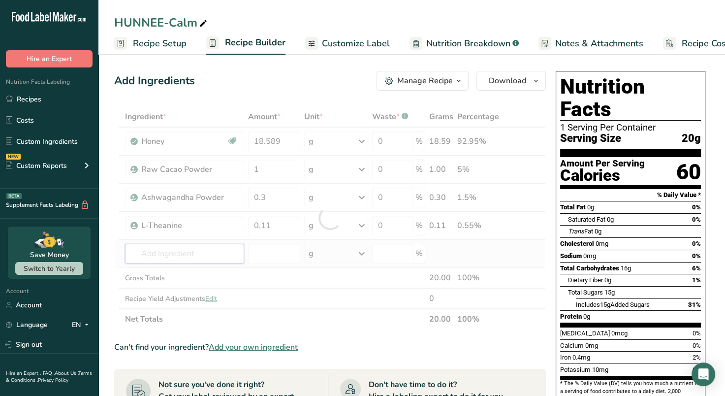
click at [214, 254] on div "Ingredient * Amount * Unit * Waste * .a-a{fill:#347362;}.b-a{fill:#fff;} Grams …" at bounding box center [330, 217] width 432 height 223
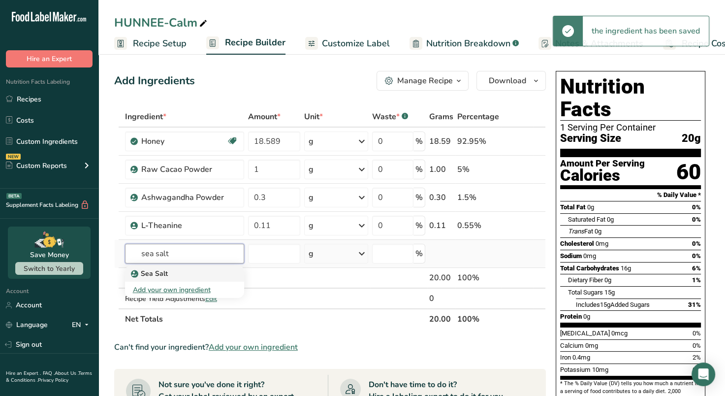
type input "sea salt"
click at [192, 273] on div "Sea Salt" at bounding box center [177, 273] width 88 height 10
type input "Sea Salt"
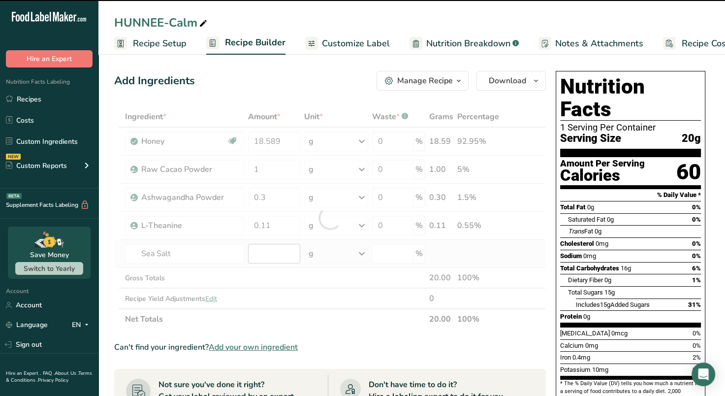
type input "0"
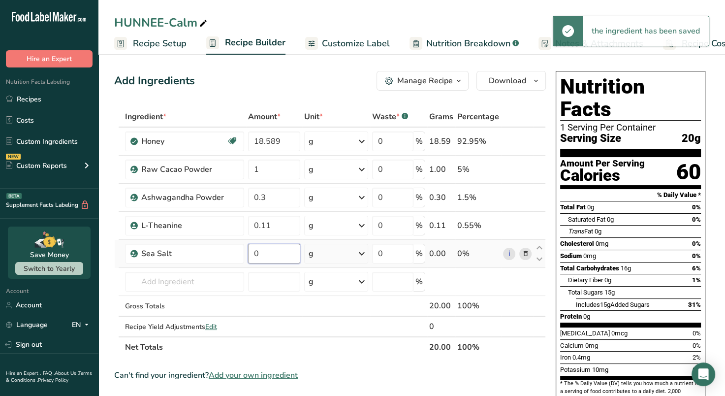
click at [279, 254] on input "0" at bounding box center [274, 254] width 52 height 20
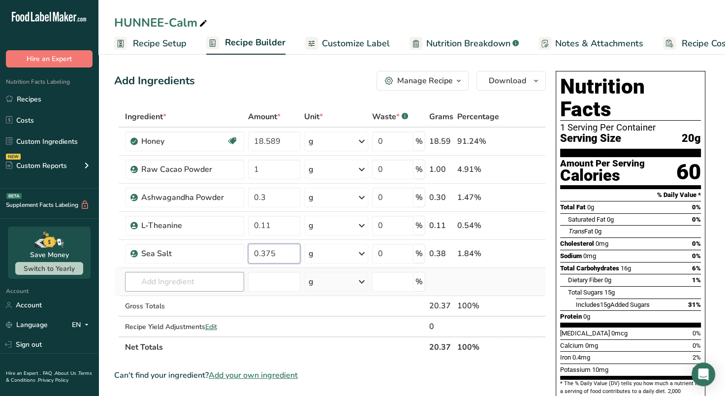
type input "0.375"
click at [173, 280] on div "Ingredient * Amount * Unit * Waste * .a-a{fill:#347362;}.b-a{fill:#fff;} Grams …" at bounding box center [330, 231] width 432 height 251
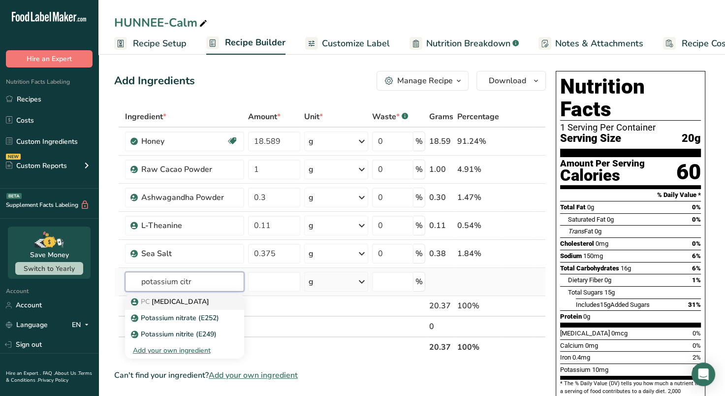
type input "potassium citr"
click at [186, 303] on p "PC [MEDICAL_DATA]" at bounding box center [171, 301] width 76 height 10
type input "[MEDICAL_DATA]"
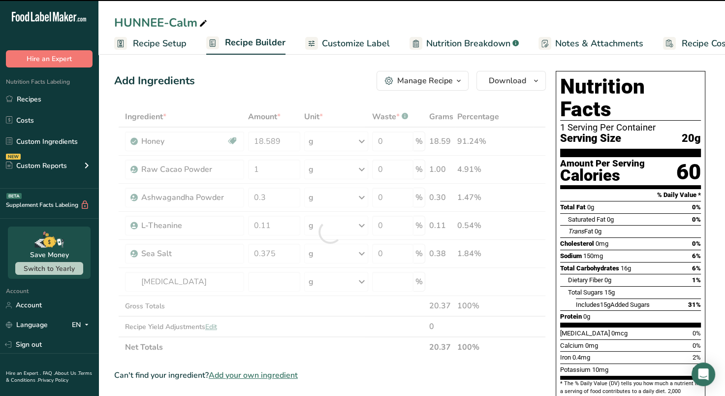
type input "0"
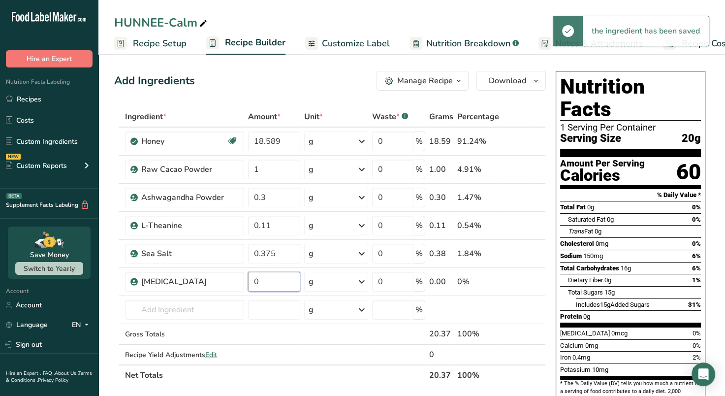
click at [270, 281] on input "0" at bounding box center [274, 282] width 52 height 20
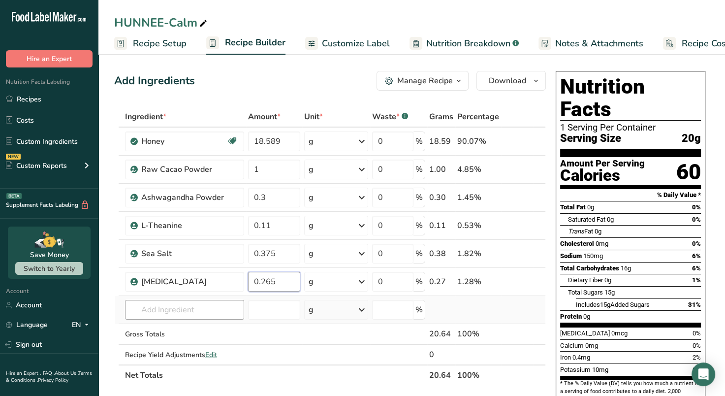
type input "0.265"
click at [158, 309] on div "Ingredient * Amount * Unit * Waste * .a-a{fill:#347362;}.b-a{fill:#fff;} Grams …" at bounding box center [330, 245] width 432 height 279
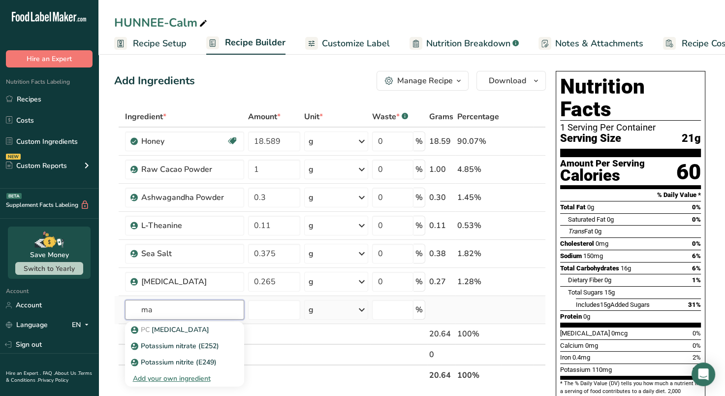
type input "m"
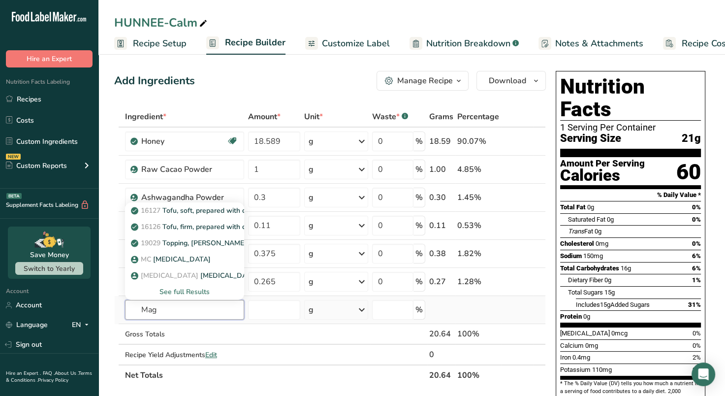
type input "Mag"
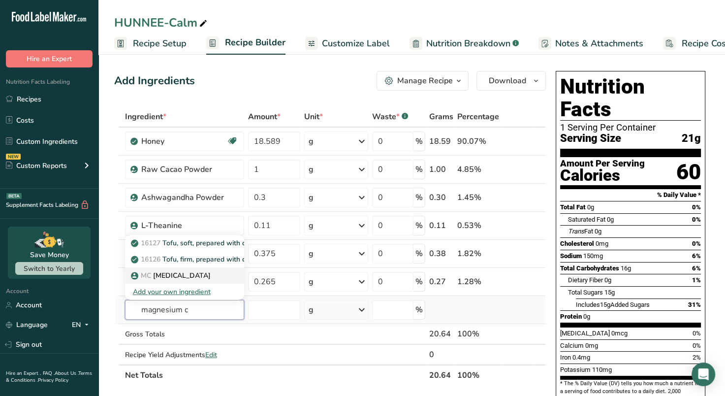
type input "magnesium c"
click at [189, 273] on p "MC [MEDICAL_DATA]" at bounding box center [172, 275] width 78 height 10
type input "[MEDICAL_DATA]"
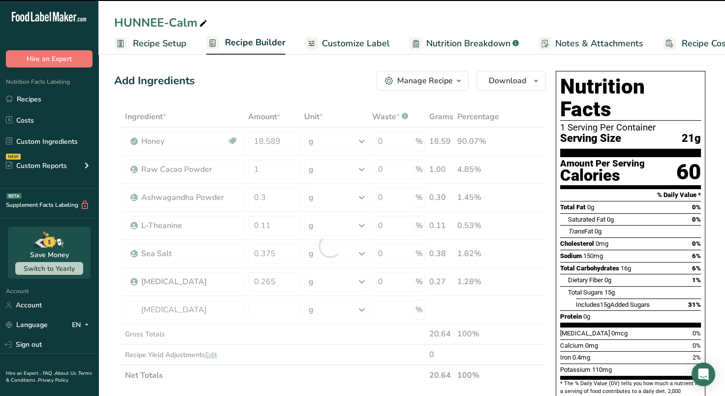
type input "0"
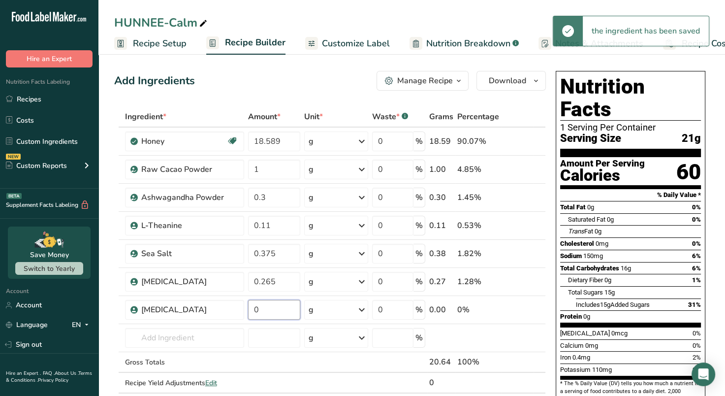
click at [280, 308] on input "0" at bounding box center [274, 310] width 52 height 20
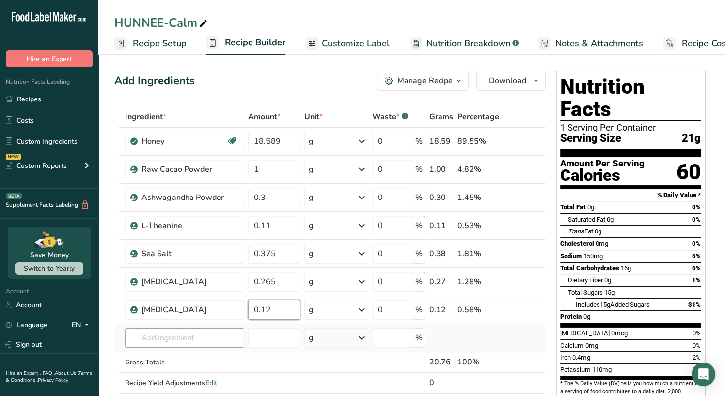
type input "0.12"
click at [217, 337] on div "Ingredient * Amount * Unit * Waste * .a-a{fill:#347362;}.b-a{fill:#fff;} Grams …" at bounding box center [330, 259] width 432 height 307
click at [341, 39] on span "Customize Label" at bounding box center [356, 43] width 68 height 13
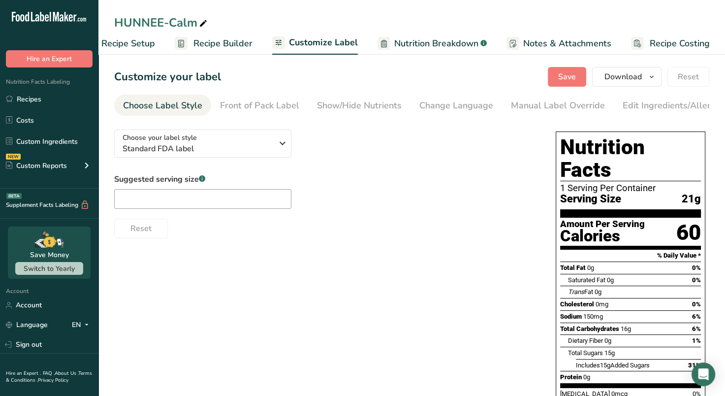
scroll to position [0, 32]
click at [332, 97] on link "Show/Hide Nutrients" at bounding box center [359, 105] width 85 height 22
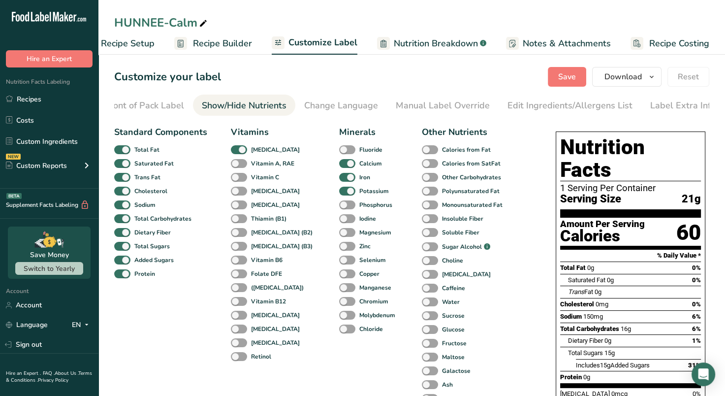
scroll to position [0, 120]
click at [339, 230] on span at bounding box center [347, 232] width 16 height 9
click at [339, 230] on input "Magnesium" at bounding box center [342, 232] width 6 height 6
checkbox input "true"
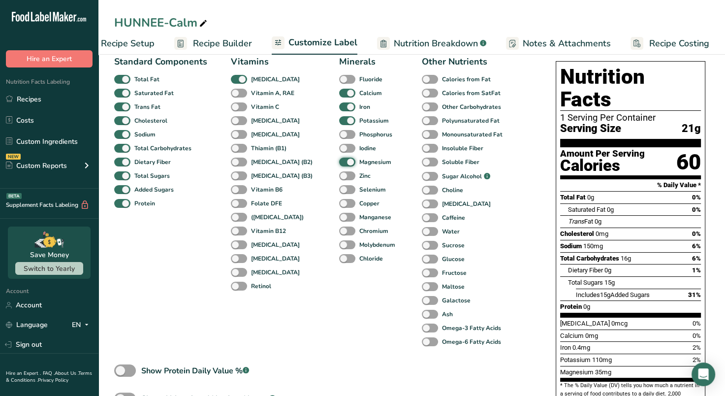
scroll to position [75, 0]
